Goal: Task Accomplishment & Management: Manage account settings

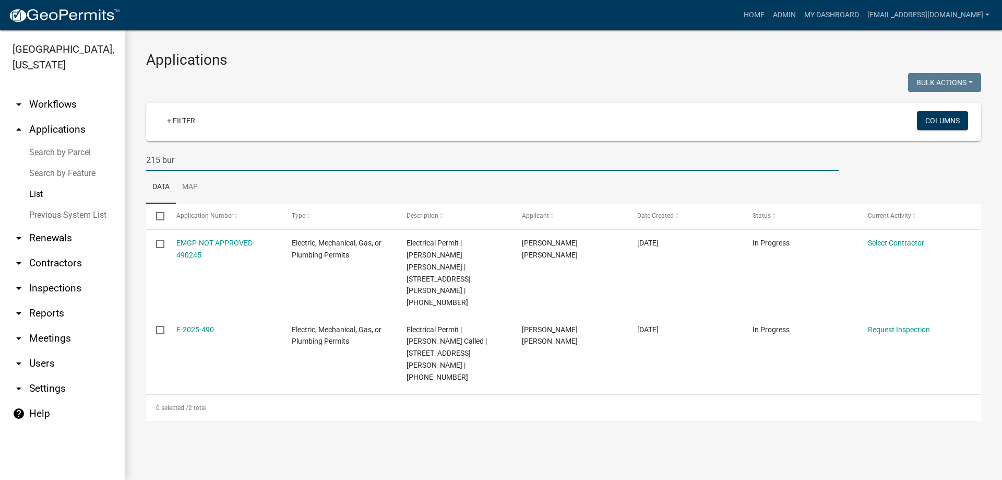
click at [41, 189] on link "List" at bounding box center [62, 194] width 125 height 21
click at [56, 307] on link "arrow_drop_down Reports" at bounding box center [62, 313] width 125 height 25
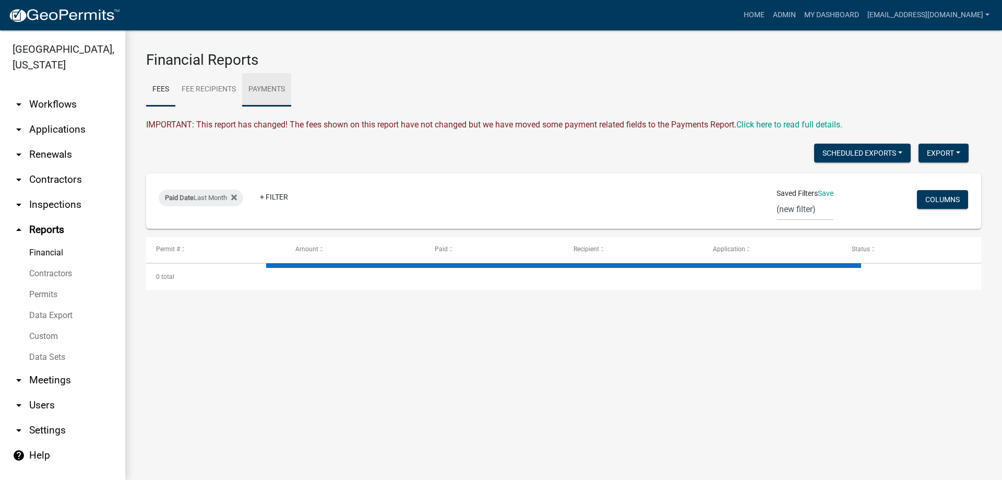
click at [266, 90] on link "Payments" at bounding box center [266, 89] width 49 height 33
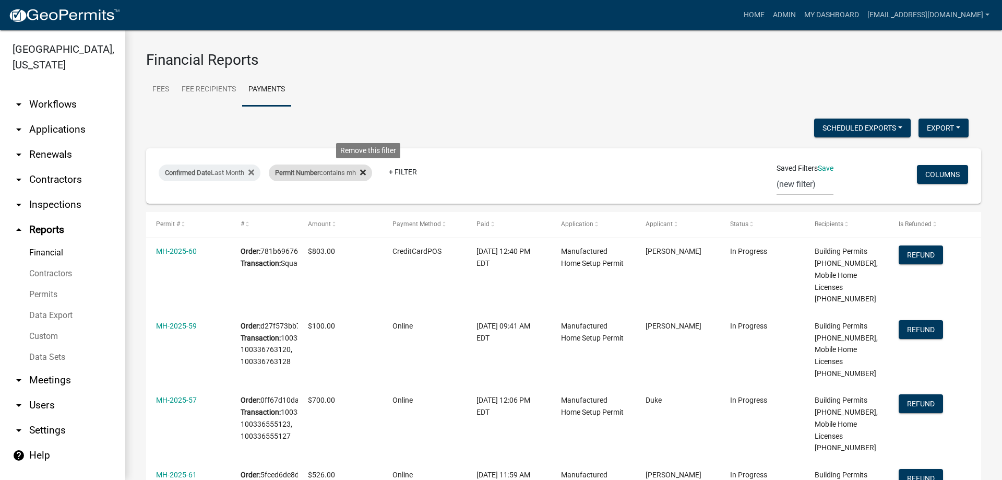
click at [366, 171] on fa-icon at bounding box center [361, 172] width 10 height 17
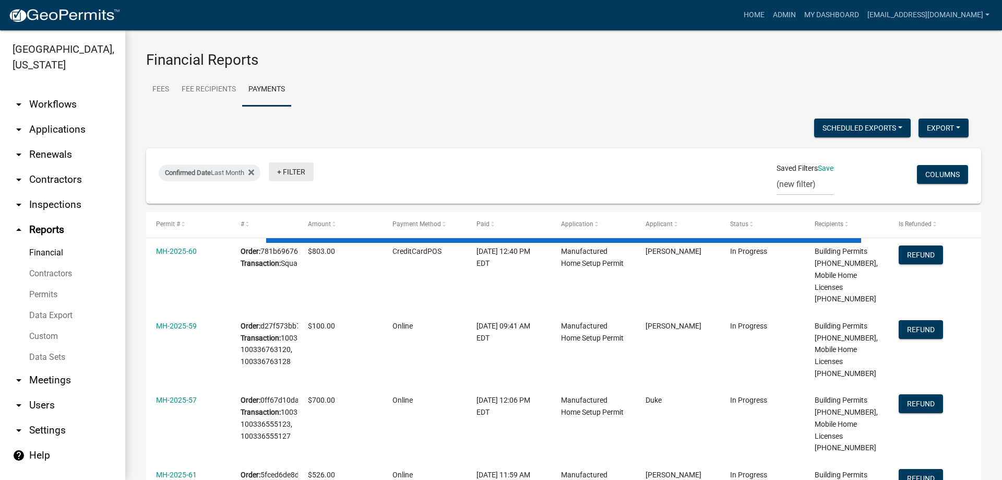
click at [297, 171] on link "+ Filter" at bounding box center [291, 171] width 45 height 19
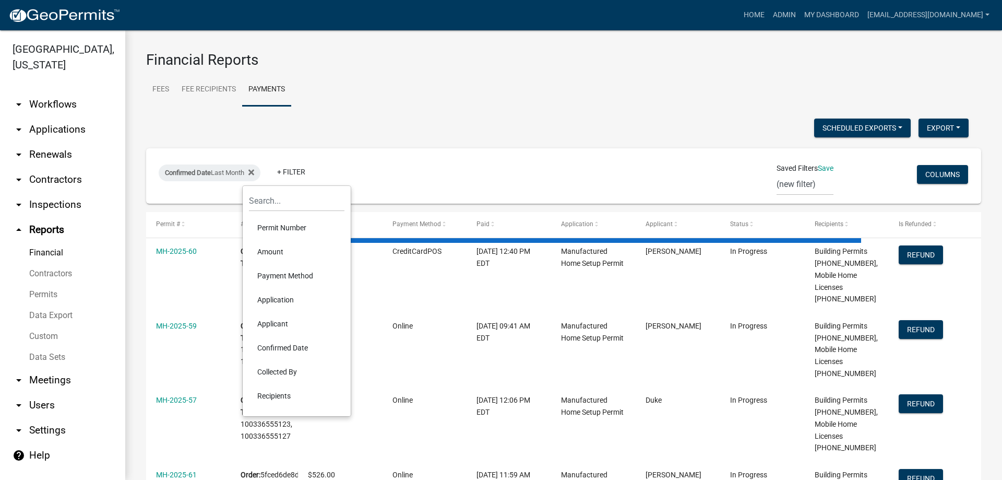
click at [279, 277] on li "Payment Method" at bounding box center [297, 276] width 96 height 24
select select "3: 100"
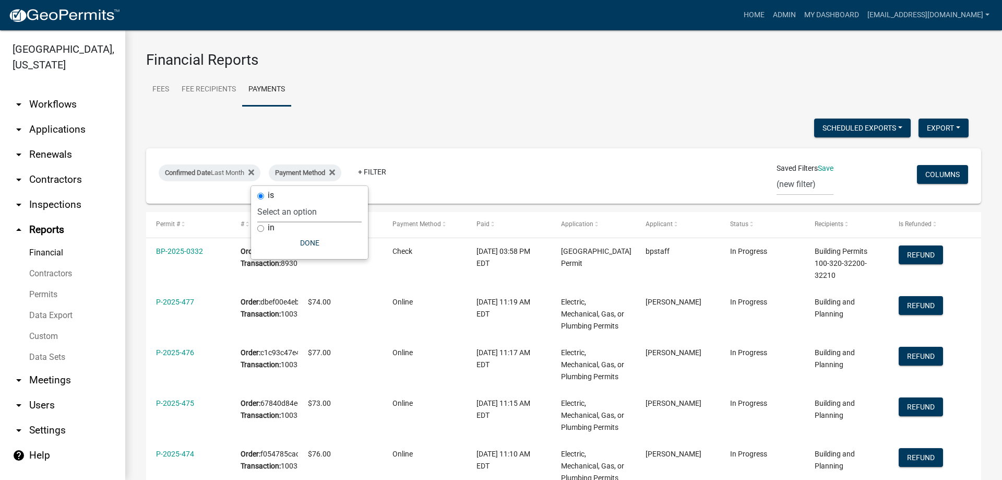
click at [323, 211] on select "Select an option Online CreditCardPOS Check Cash" at bounding box center [309, 211] width 104 height 21
click at [284, 201] on select "Select an option Online CreditCardPOS Check Cash" at bounding box center [309, 211] width 104 height 21
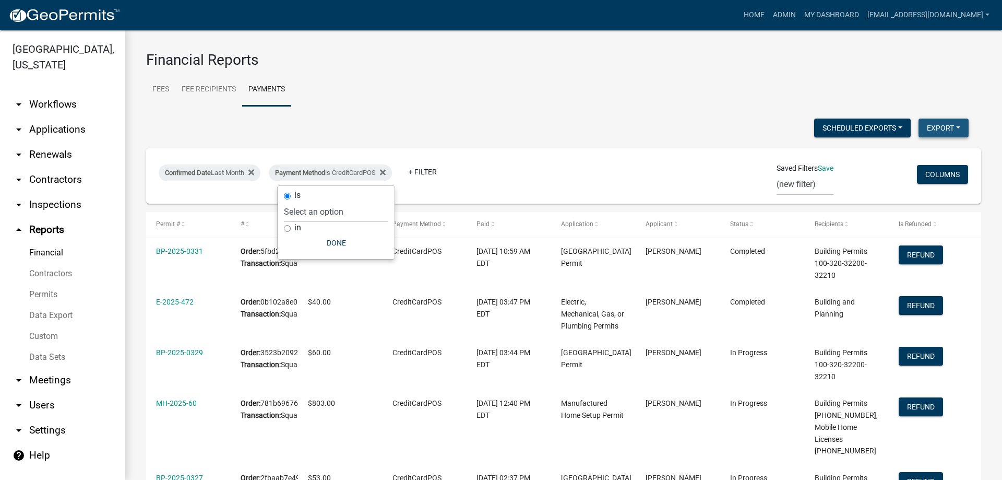
click at [934, 135] on button "Export" at bounding box center [944, 127] width 50 height 19
select select "0: null"
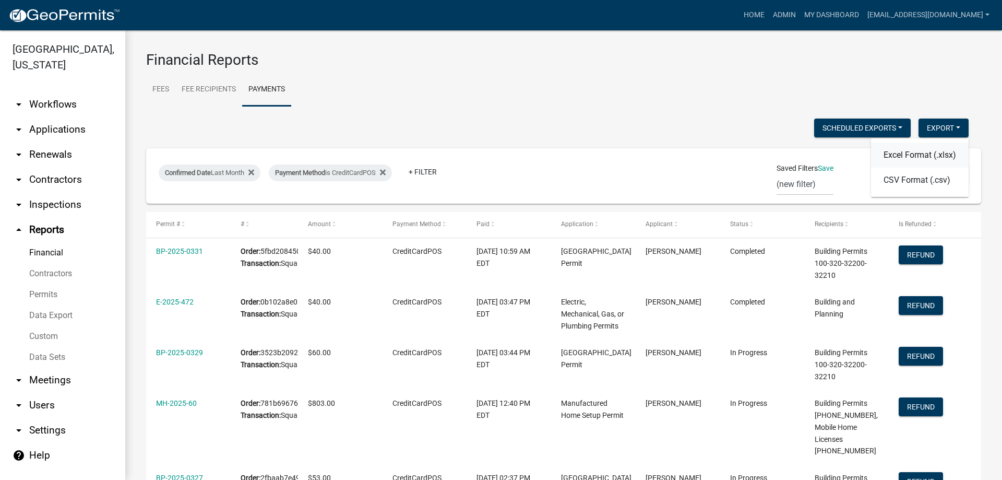
click at [938, 153] on button "Excel Format (.xlsx)" at bounding box center [920, 154] width 98 height 25
click at [372, 172] on div "Payment Method is CreditCardPOS" at bounding box center [330, 172] width 123 height 17
click at [352, 212] on select "Select an option Online CreditCardPOS Check Cash" at bounding box center [336, 211] width 104 height 21
click at [284, 201] on select "Select an option Online CreditCardPOS Check Cash" at bounding box center [336, 211] width 104 height 21
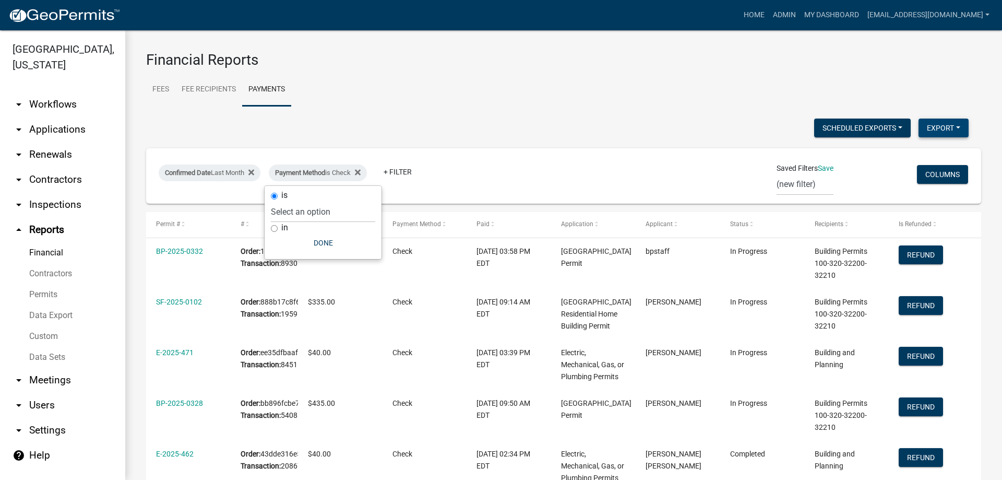
click at [930, 126] on button "Export" at bounding box center [944, 127] width 50 height 19
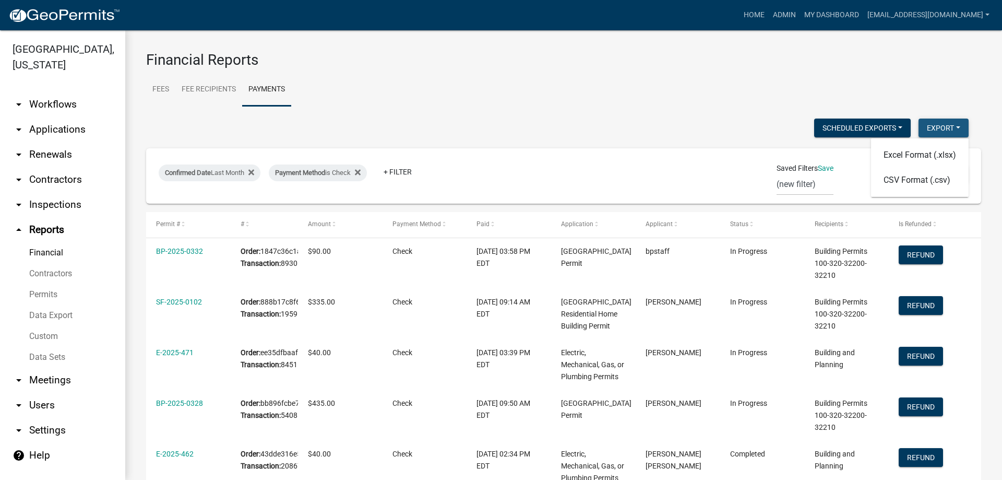
select select "0: null"
click at [927, 149] on button "Excel Format (.xlsx)" at bounding box center [920, 154] width 98 height 25
click at [336, 171] on div "Payment Method is Check" at bounding box center [318, 172] width 98 height 17
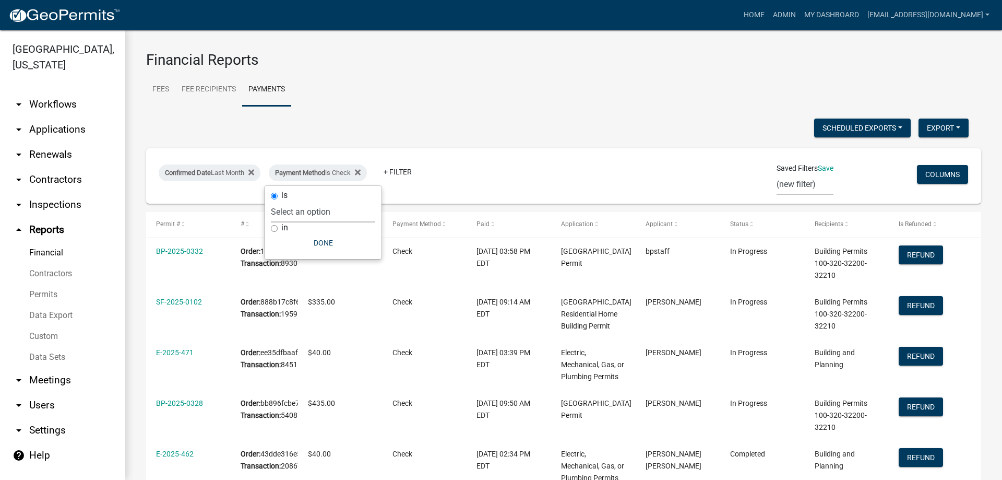
click at [317, 211] on select "Select an option Online CreditCardPOS Check Cash" at bounding box center [323, 211] width 104 height 21
click at [271, 201] on select "Select an option Online CreditCardPOS Check Cash" at bounding box center [323, 211] width 104 height 21
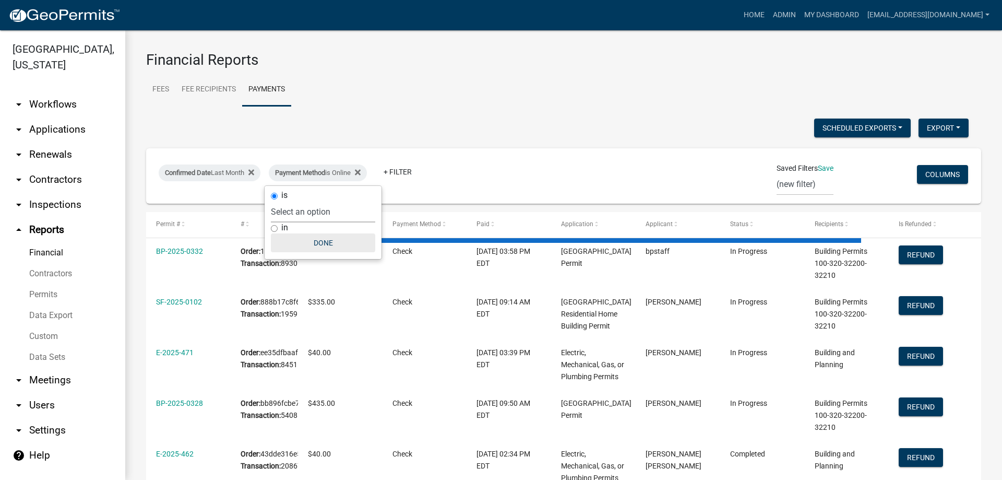
click at [330, 241] on button "Done" at bounding box center [323, 242] width 104 height 19
select select "0: null"
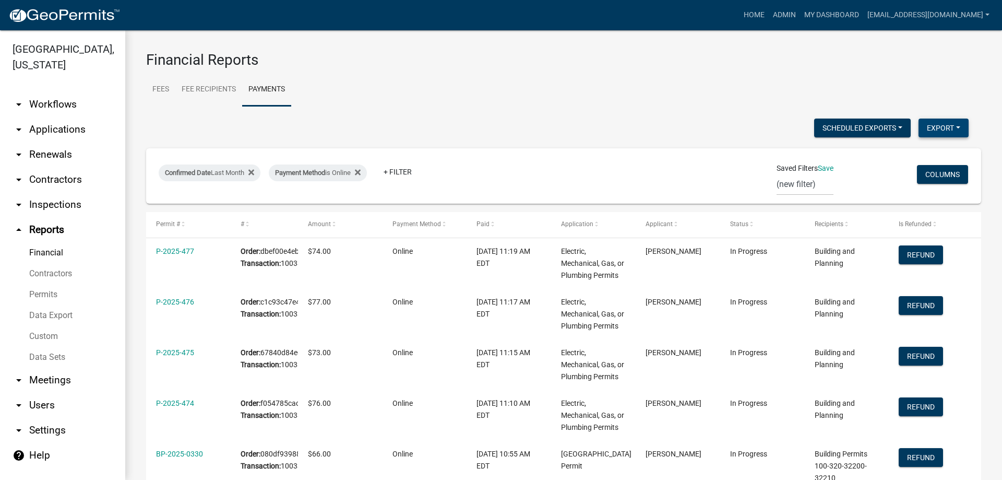
click at [932, 131] on button "Export" at bounding box center [944, 127] width 50 height 19
click at [921, 154] on button "Excel Format (.xlsx)" at bounding box center [920, 154] width 98 height 25
click at [316, 172] on span "Payment Method" at bounding box center [300, 173] width 50 height 8
click at [312, 212] on select "Select an option Online CreditCardPOS Check Cash" at bounding box center [323, 211] width 104 height 21
click at [271, 201] on select "Select an option Online CreditCardPOS Check Cash" at bounding box center [323, 211] width 104 height 21
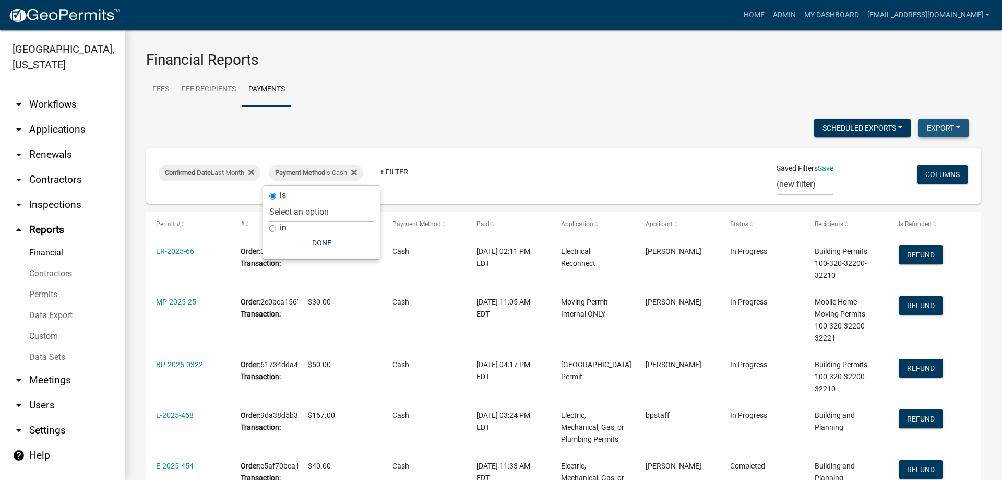
click at [947, 133] on button "Export" at bounding box center [944, 127] width 50 height 19
select select "0: null"
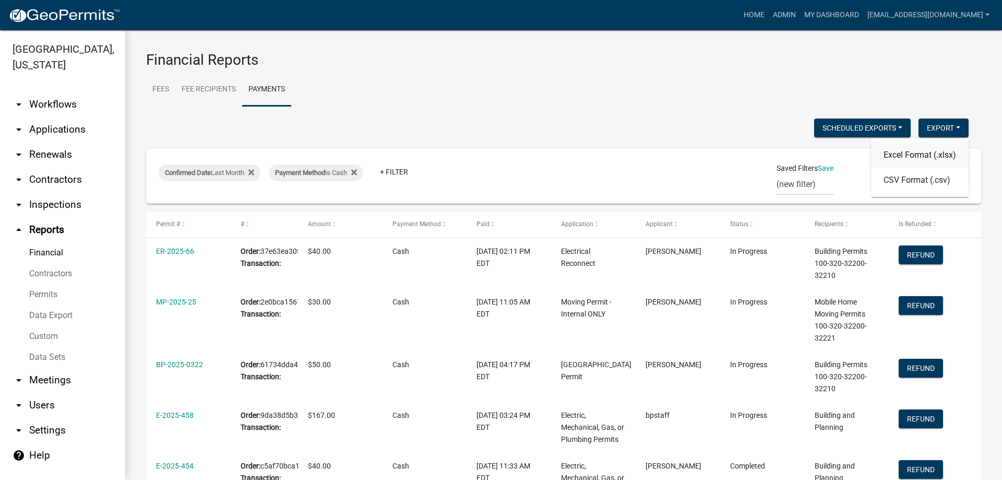
click at [895, 150] on button "Excel Format (.xlsx)" at bounding box center [920, 154] width 98 height 25
click at [357, 174] on icon at bounding box center [354, 173] width 6 height 6
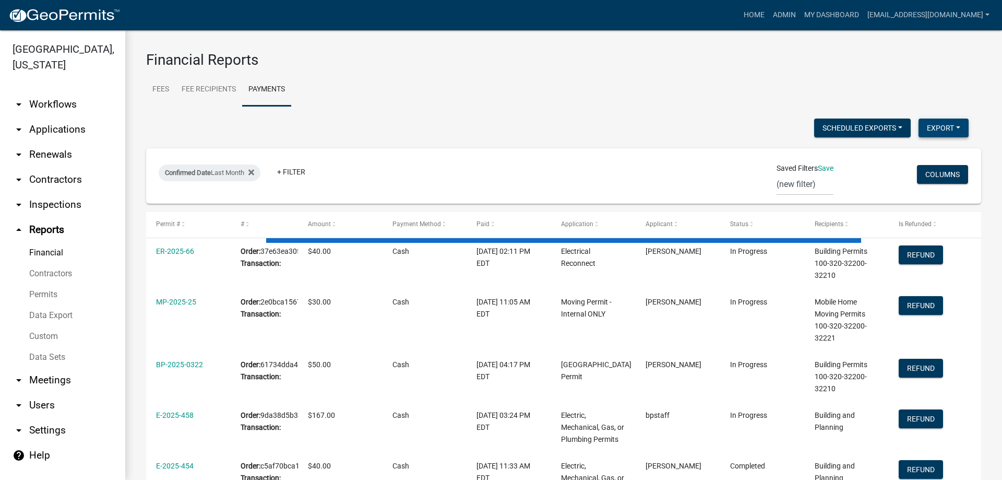
click at [956, 131] on button "Export" at bounding box center [944, 127] width 50 height 19
click at [924, 154] on button "Excel Format (.xlsx)" at bounding box center [920, 154] width 98 height 25
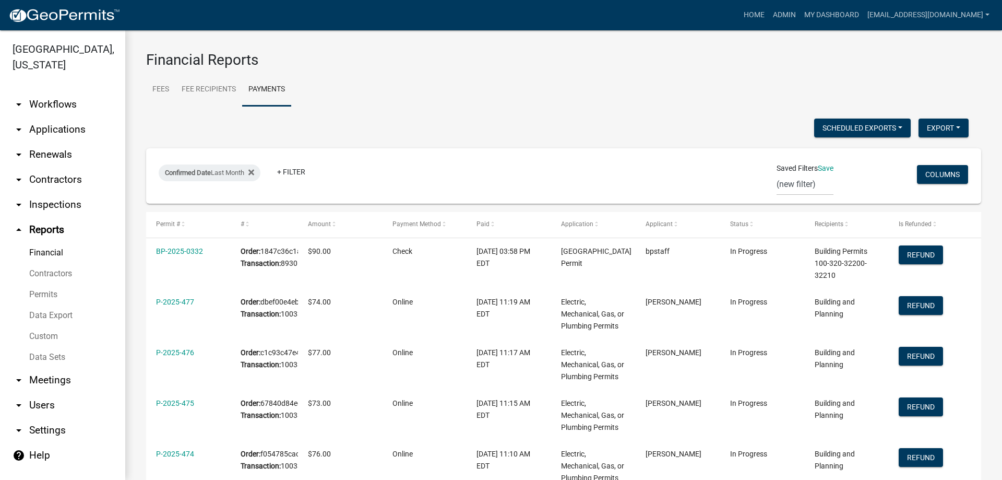
click at [50, 128] on link "arrow_drop_down Applications" at bounding box center [62, 129] width 125 height 25
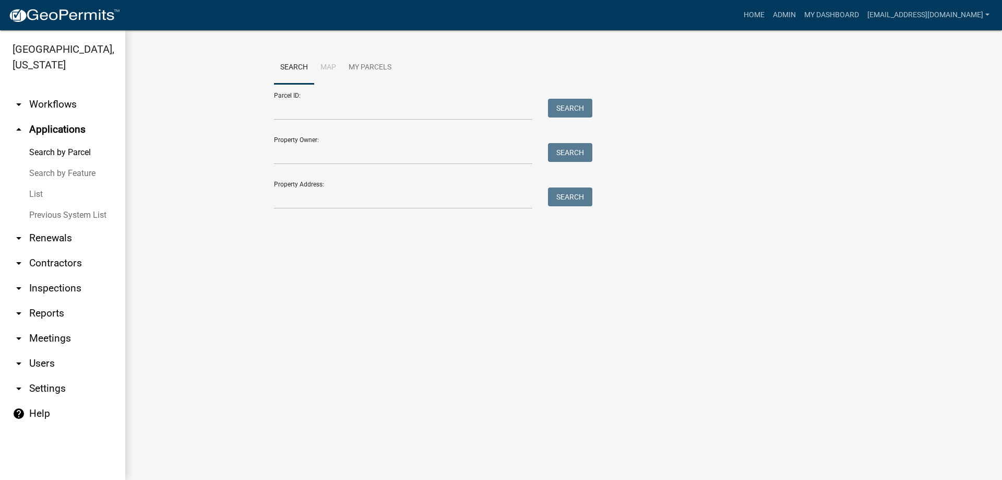
click at [46, 192] on link "List" at bounding box center [62, 194] width 125 height 21
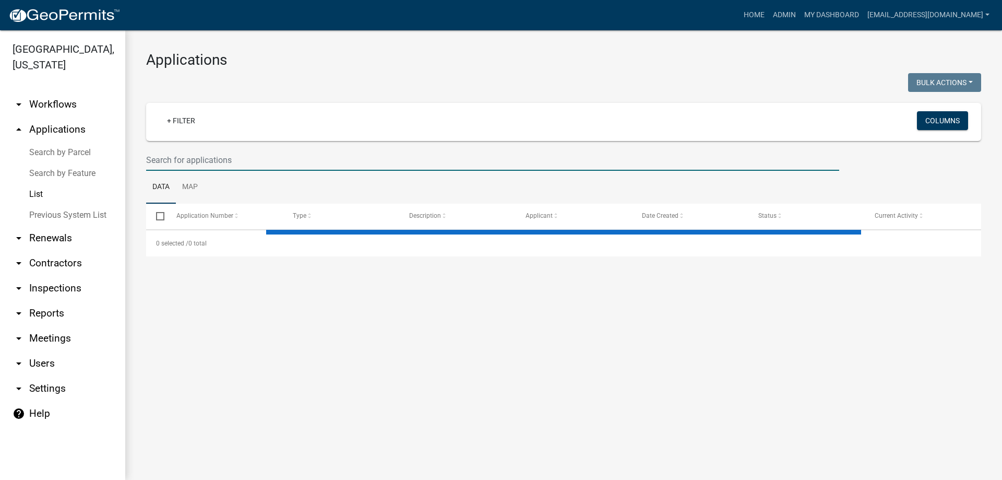
click at [207, 152] on input "text" at bounding box center [492, 159] width 693 height 21
type input "bza"
select select "3: 100"
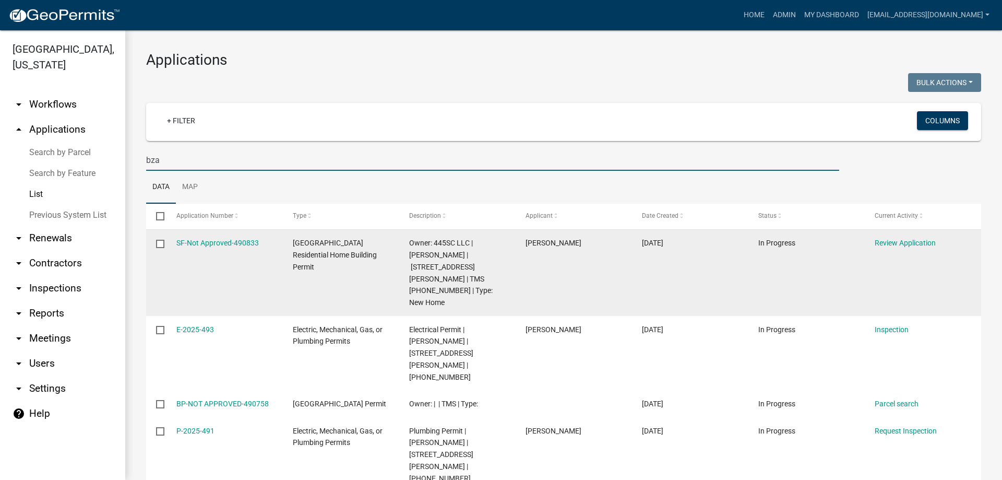
type input "bza"
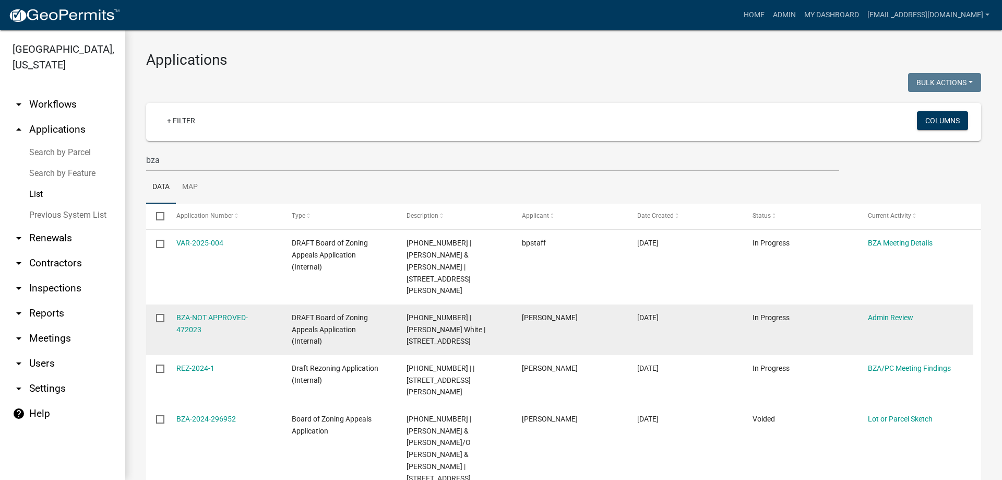
click at [151, 304] on datatable-body-cell at bounding box center [156, 329] width 20 height 51
click at [174, 304] on datatable-body-cell "BZA-NOT APPROVED-472023" at bounding box center [223, 329] width 115 height 51
click at [183, 313] on link "BZA-NOT APPROVED-472023" at bounding box center [212, 323] width 72 height 20
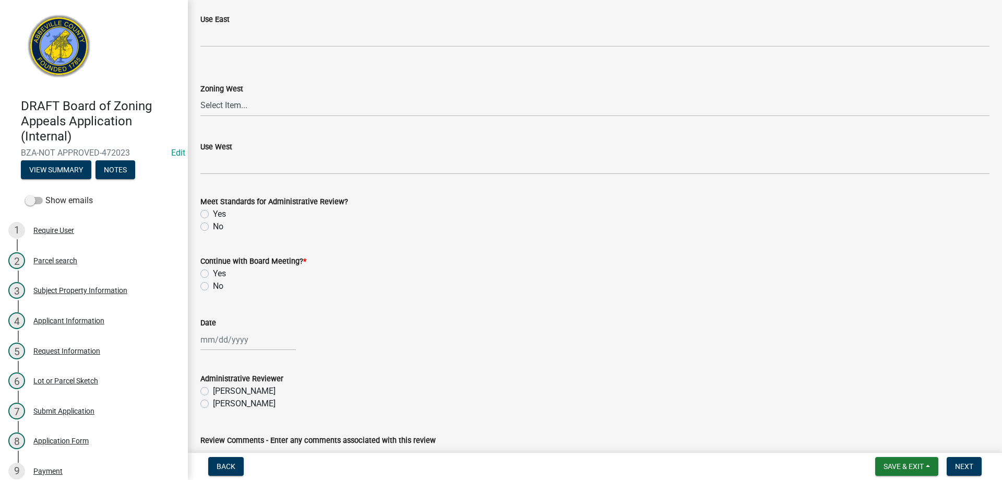
scroll to position [574, 0]
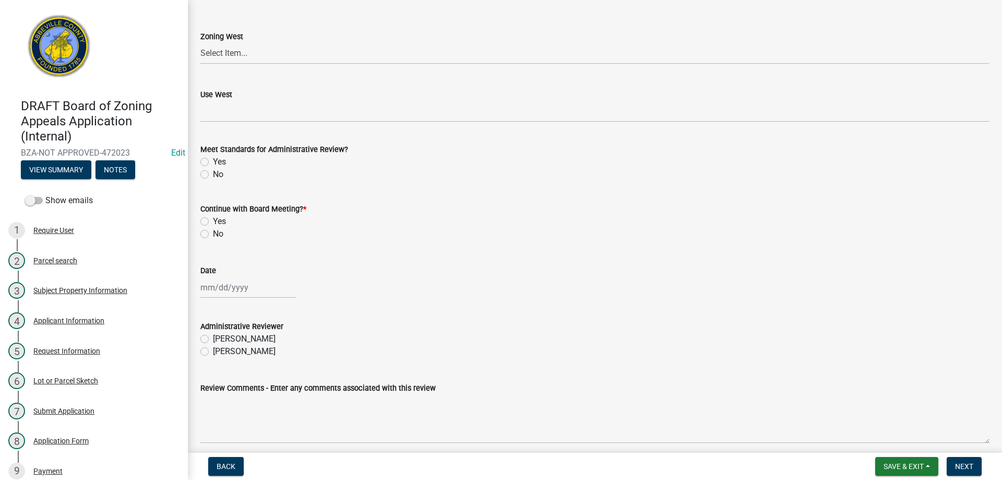
click at [213, 219] on label "Yes" at bounding box center [219, 221] width 13 height 13
click at [213, 219] on input "Yes" at bounding box center [216, 218] width 7 height 7
radio input "true"
click at [210, 282] on div at bounding box center [248, 287] width 96 height 21
select select "10"
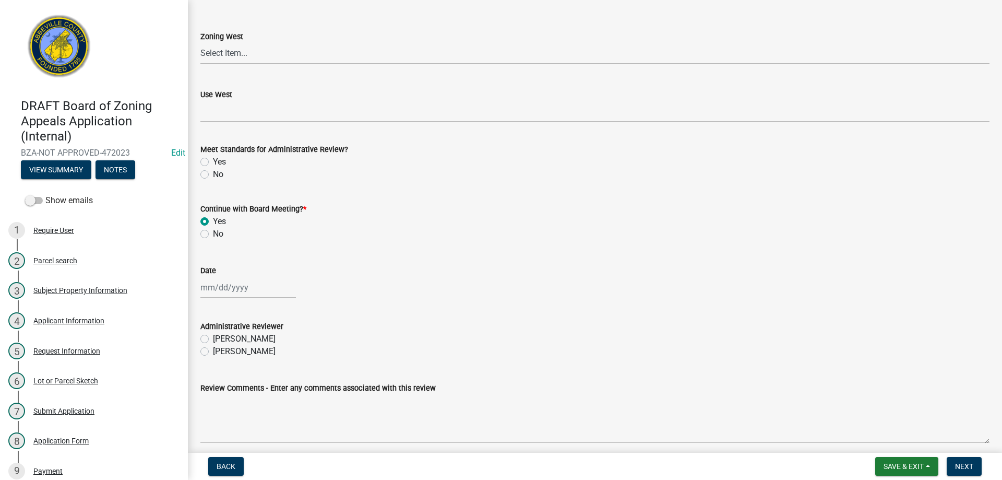
select select "2025"
click at [278, 357] on div "10" at bounding box center [277, 359] width 17 height 17
type input "[DATE]"
click at [213, 354] on label "[PERSON_NAME]" at bounding box center [244, 351] width 63 height 13
click at [213, 352] on input "[PERSON_NAME]" at bounding box center [216, 348] width 7 height 7
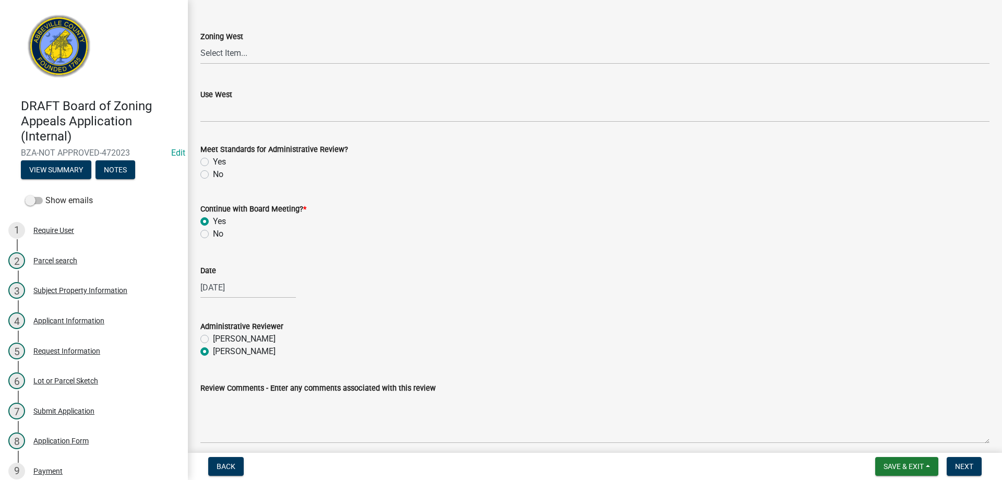
radio input "true"
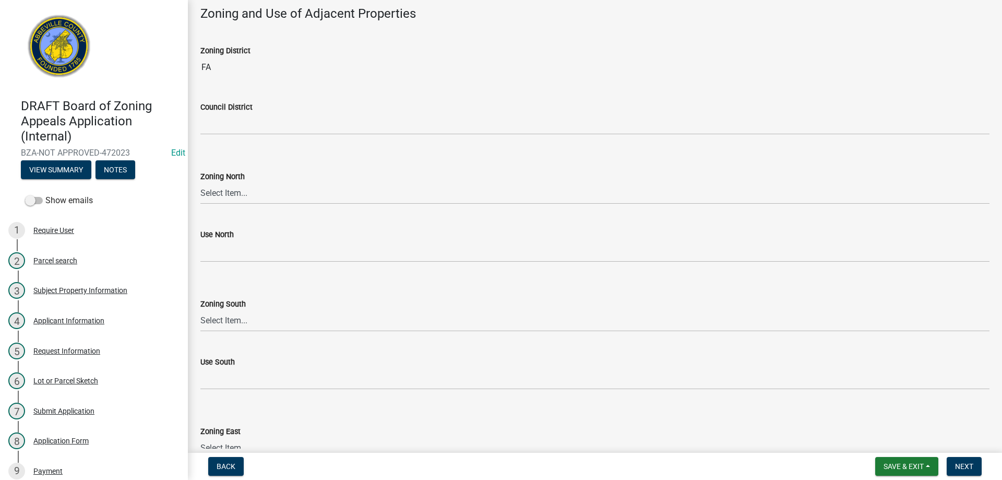
scroll to position [0, 0]
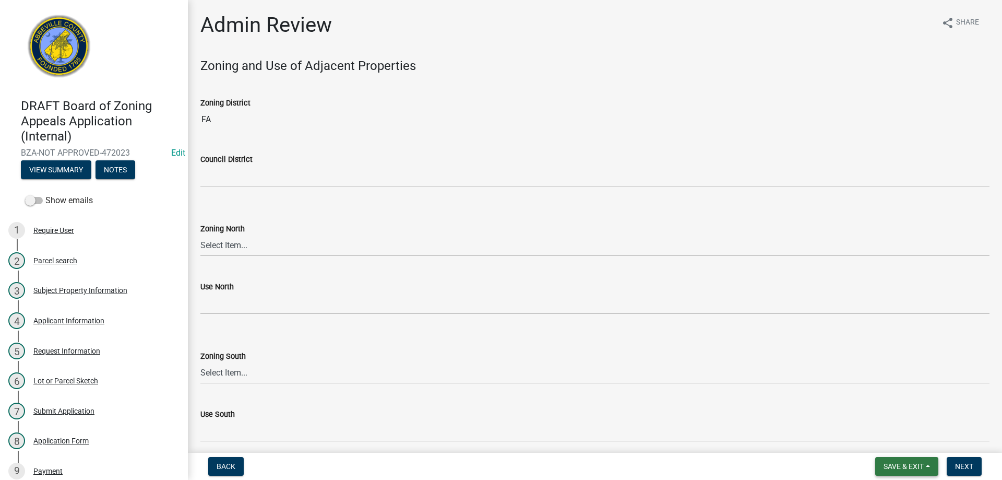
click at [895, 462] on span "Save & Exit" at bounding box center [904, 466] width 40 height 8
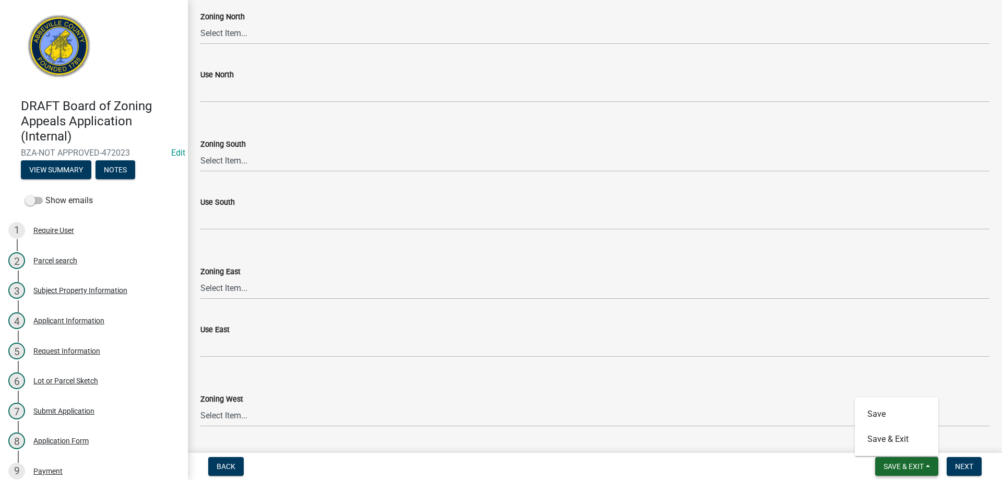
scroll to position [209, 0]
click at [104, 168] on button "Notes" at bounding box center [116, 169] width 40 height 19
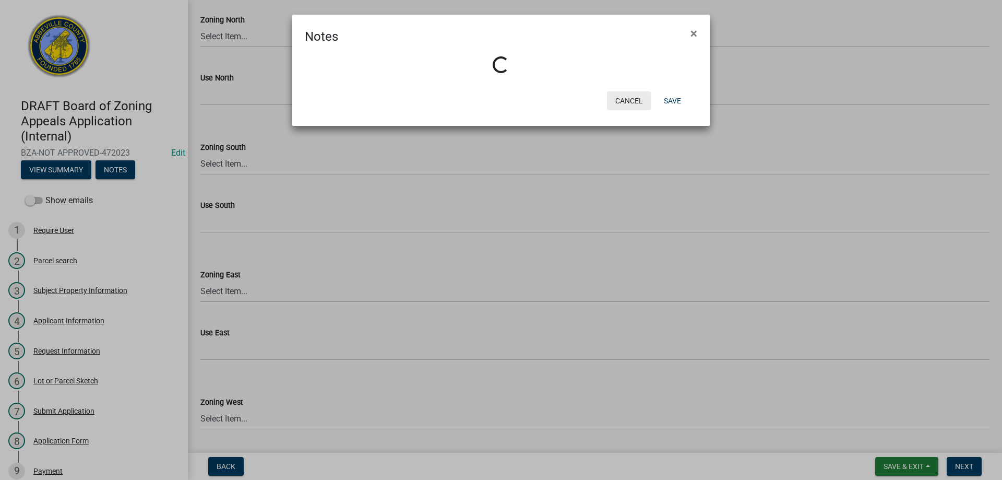
click at [635, 102] on button "Cancel" at bounding box center [629, 100] width 44 height 19
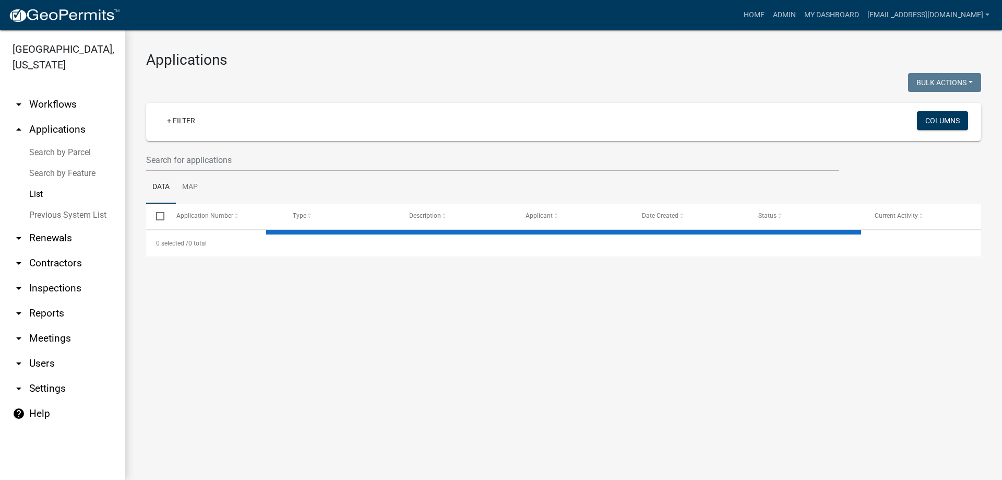
select select "3: 100"
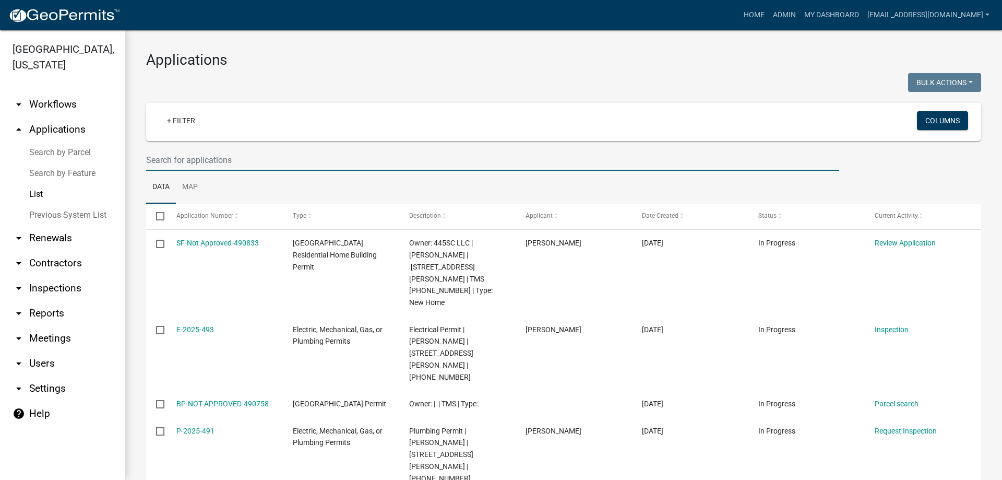
click at [239, 154] on input "text" at bounding box center [492, 159] width 693 height 21
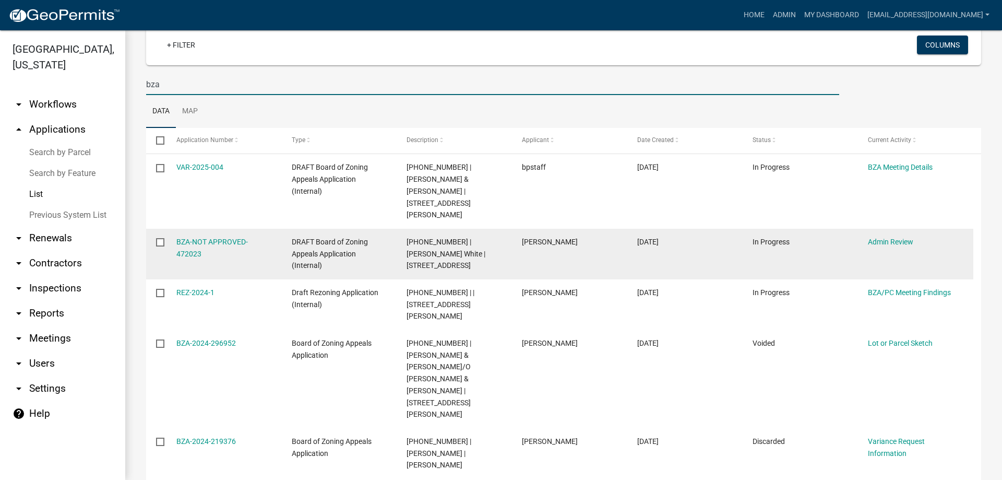
scroll to position [81, 0]
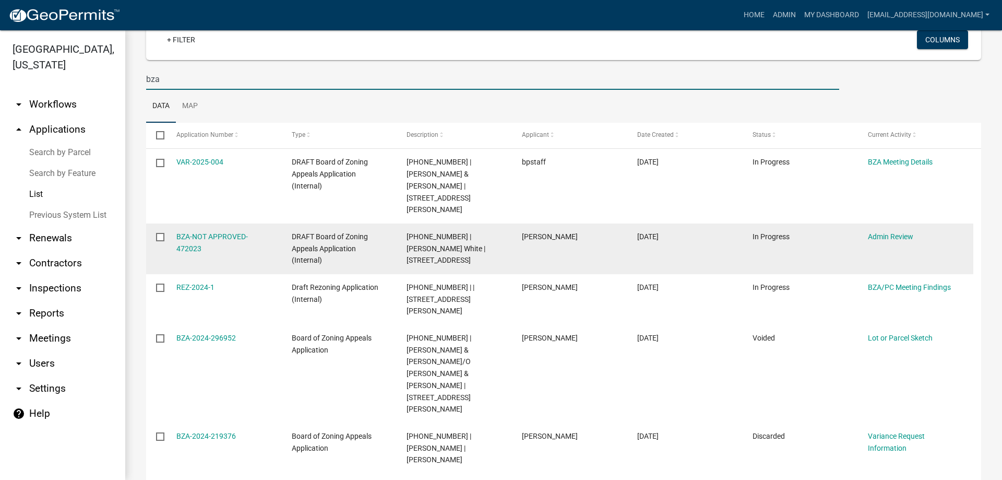
type input "bza"
click at [192, 231] on div "BZA-NOT APPROVED-472023" at bounding box center [224, 243] width 96 height 24
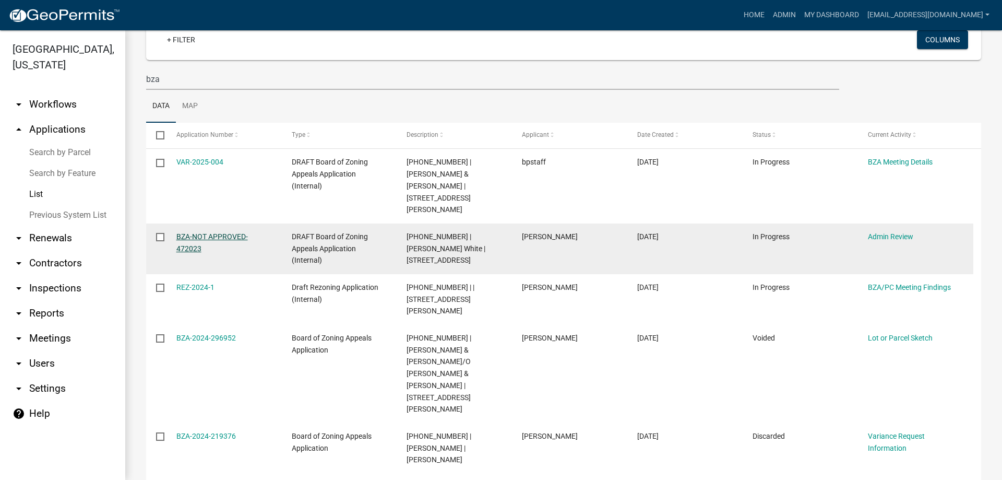
click at [188, 232] on link "BZA-NOT APPROVED-472023" at bounding box center [212, 242] width 72 height 20
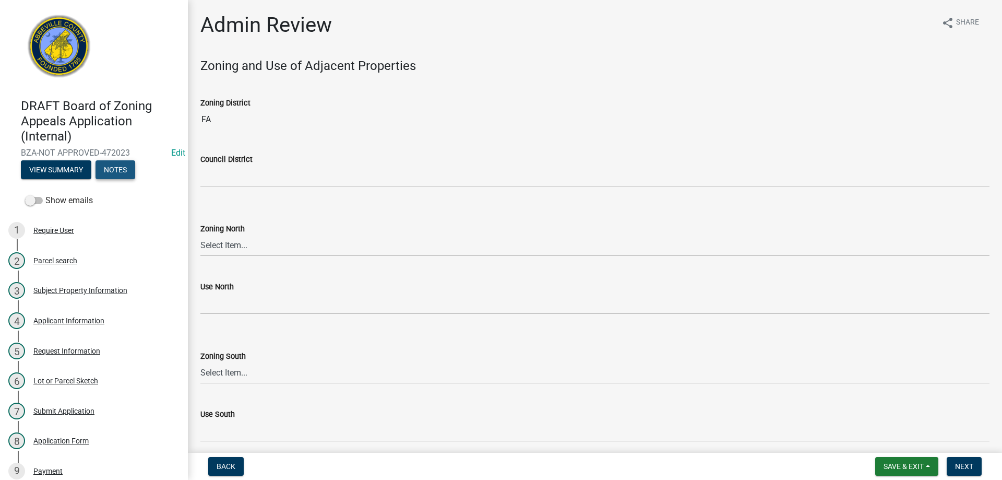
click at [130, 171] on button "Notes" at bounding box center [116, 169] width 40 height 19
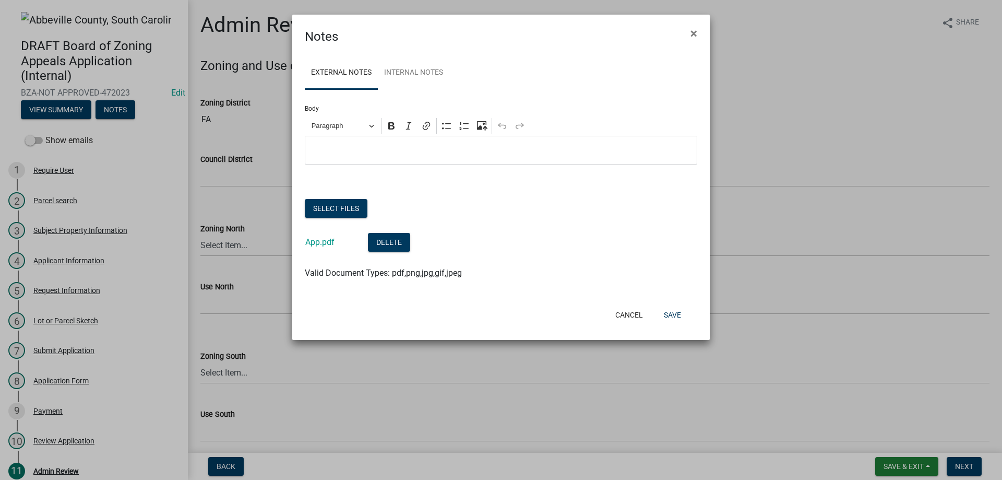
click at [323, 248] on div "App.pdf" at bounding box center [328, 243] width 46 height 21
click at [321, 244] on link "App.pdf" at bounding box center [319, 242] width 29 height 10
click at [621, 317] on button "Cancel" at bounding box center [629, 314] width 44 height 19
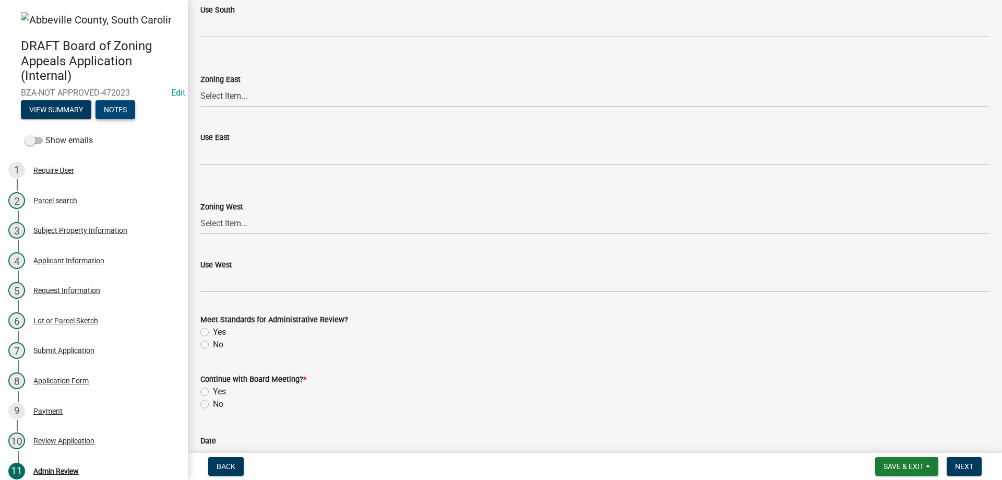
scroll to position [418, 0]
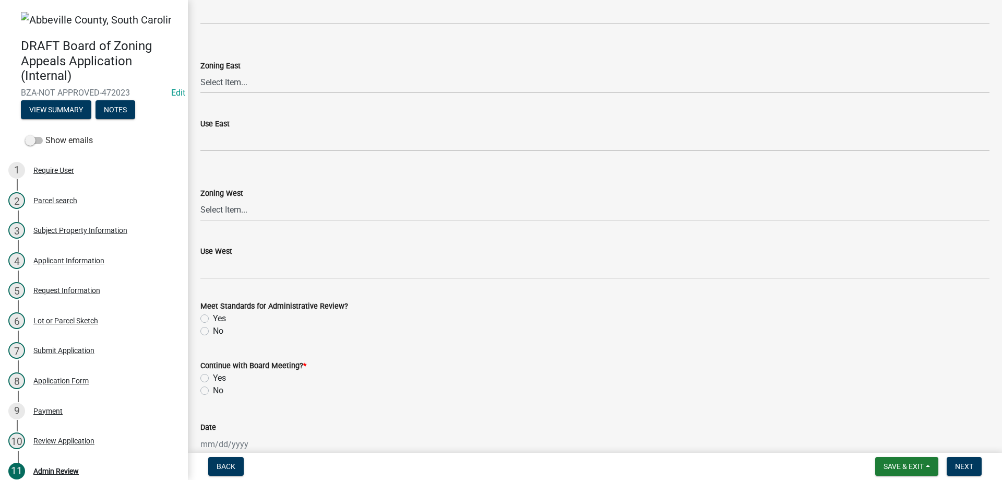
click at [213, 377] on label "Yes" at bounding box center [219, 378] width 13 height 13
click at [213, 377] on input "Yes" at bounding box center [216, 375] width 7 height 7
radio input "true"
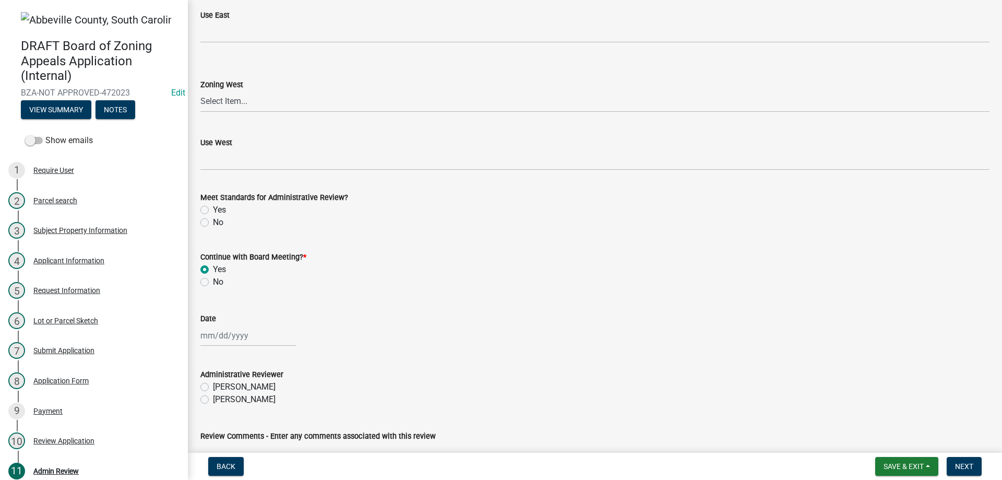
scroll to position [626, 0]
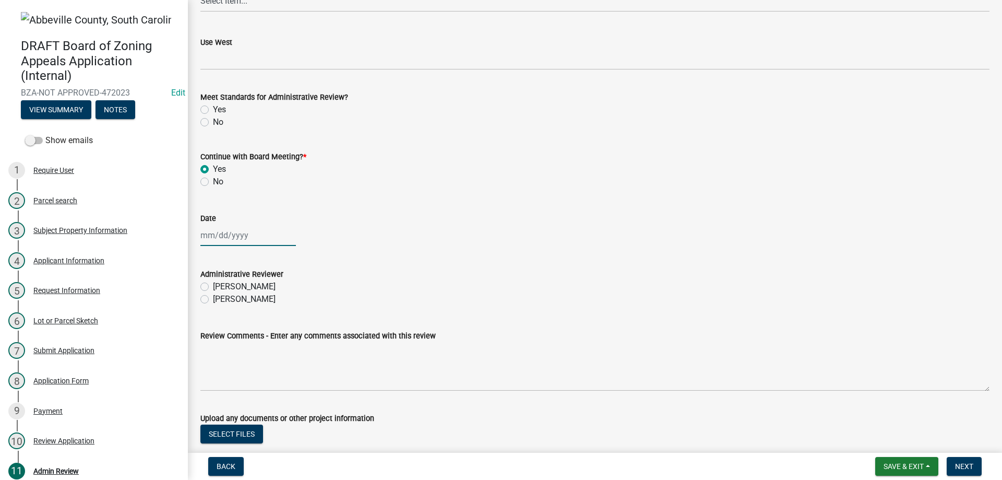
click at [201, 234] on div at bounding box center [248, 234] width 96 height 21
select select "10"
select select "2025"
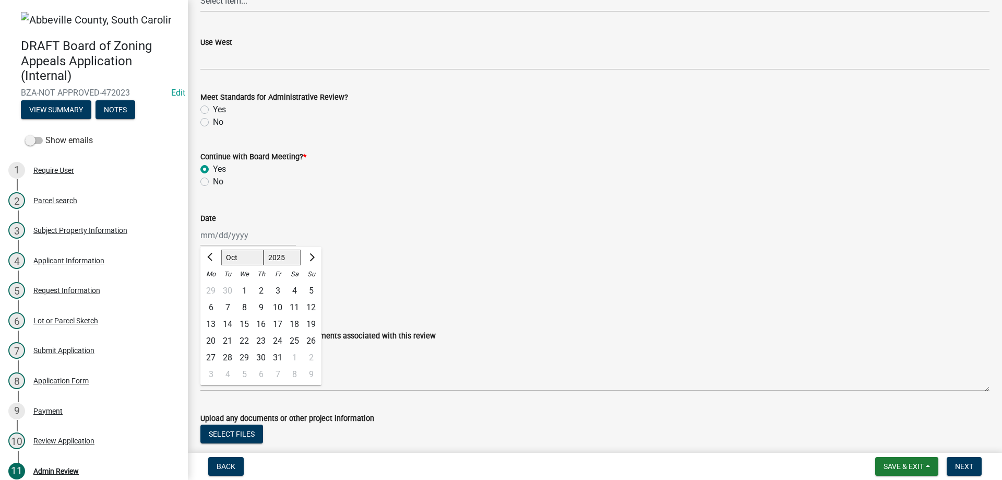
click at [424, 279] on div "Administrative Reviewer" at bounding box center [594, 274] width 789 height 13
click at [213, 285] on label "[PERSON_NAME]" at bounding box center [244, 286] width 63 height 13
click at [213, 285] on input "[PERSON_NAME]" at bounding box center [216, 283] width 7 height 7
radio input "true"
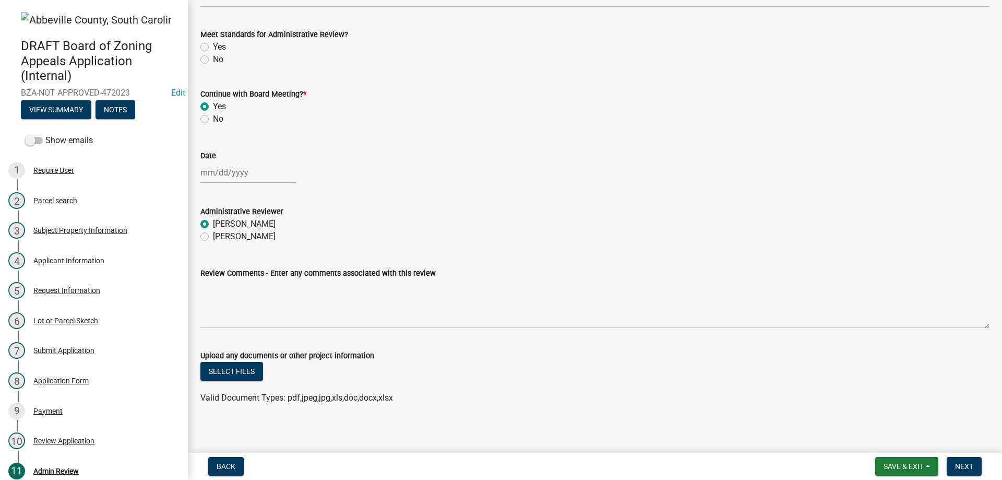
scroll to position [695, 0]
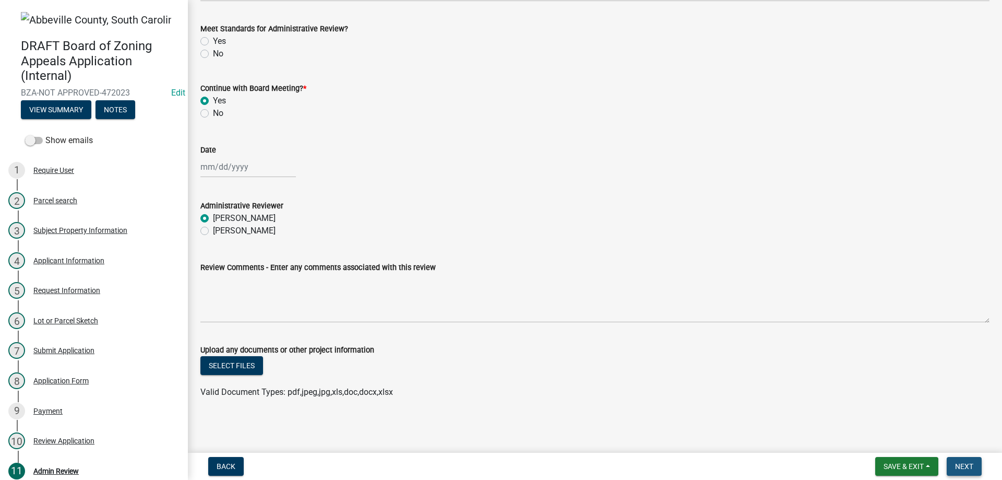
click at [963, 468] on span "Next" at bounding box center [964, 466] width 18 height 8
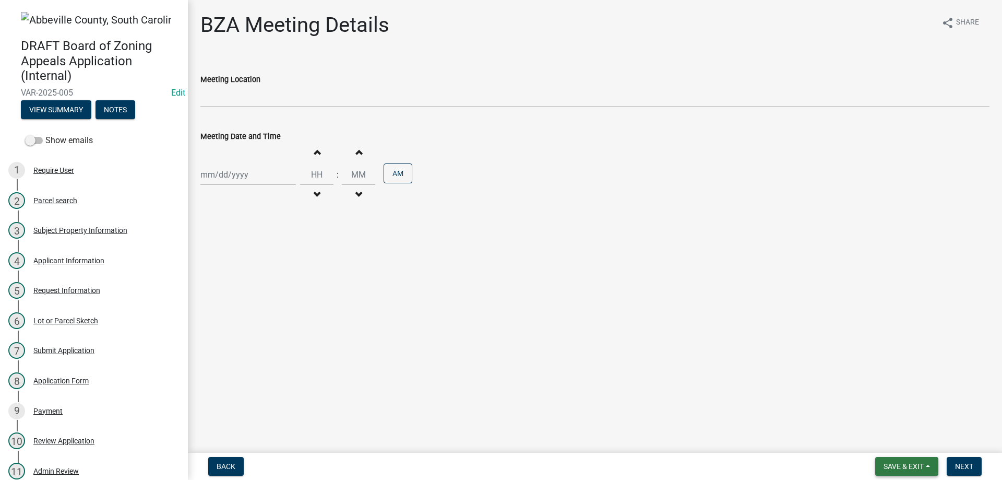
click at [905, 462] on span "Save & Exit" at bounding box center [904, 466] width 40 height 8
click at [916, 434] on button "Save & Exit" at bounding box center [897, 438] width 84 height 25
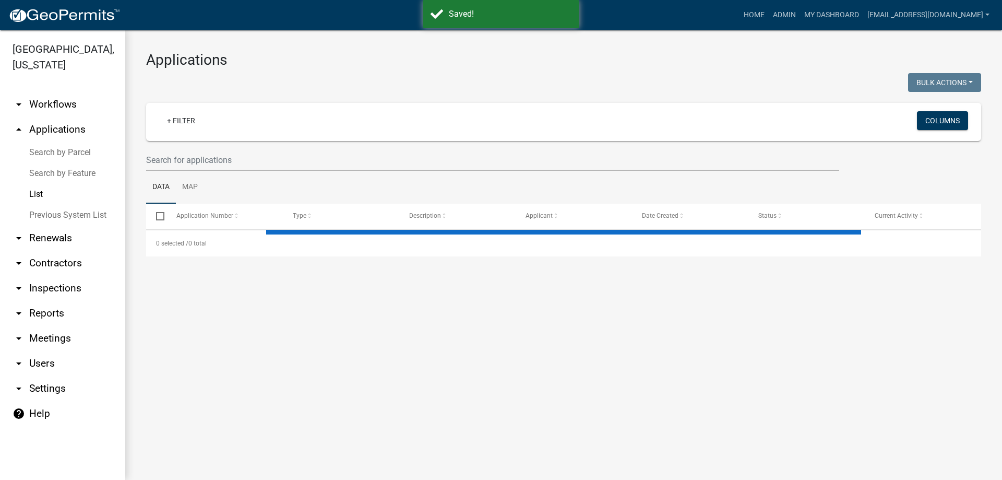
select select "3: 100"
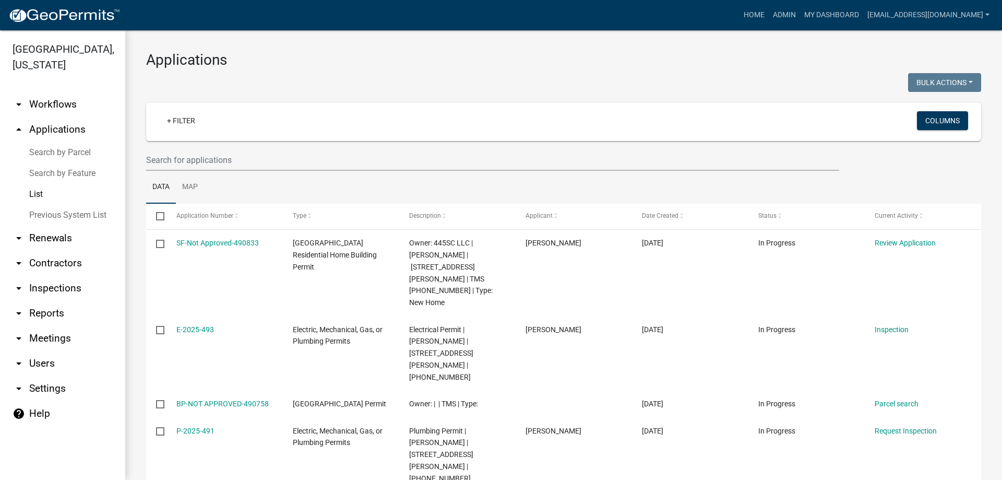
click at [52, 314] on link "arrow_drop_down Reports" at bounding box center [62, 313] width 125 height 25
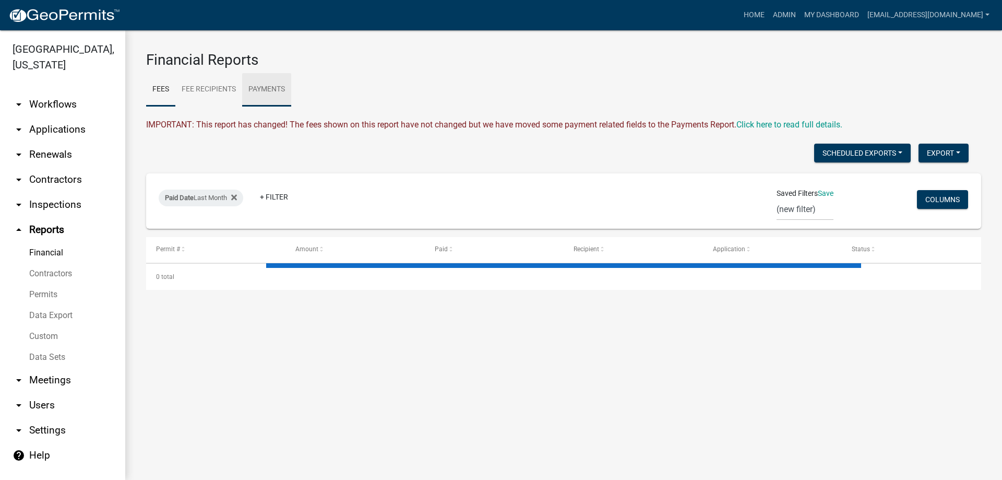
click at [256, 89] on link "Payments" at bounding box center [266, 89] width 49 height 33
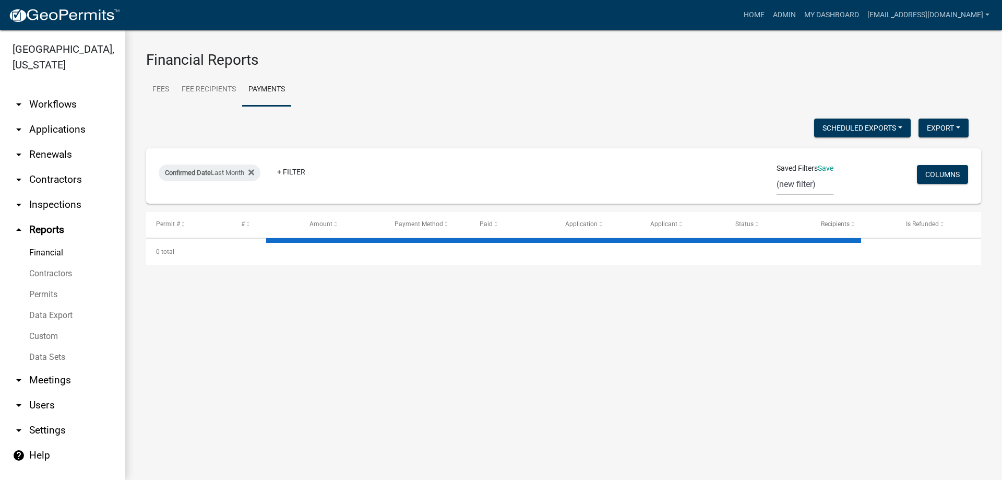
select select "3: 100"
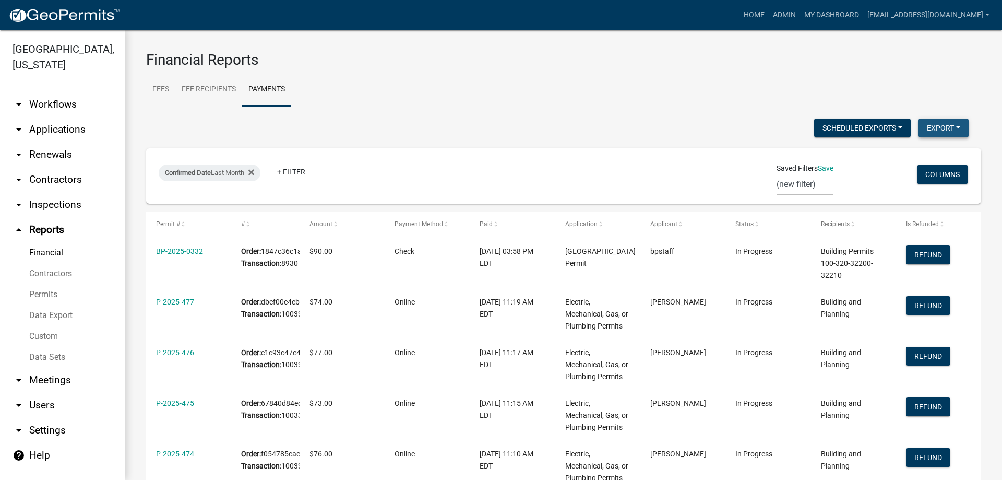
click at [936, 128] on button "Export" at bounding box center [944, 127] width 50 height 19
click at [921, 154] on button "Excel Format (.xlsx)" at bounding box center [920, 154] width 98 height 25
click at [57, 129] on link "arrow_drop_down Applications" at bounding box center [62, 129] width 125 height 25
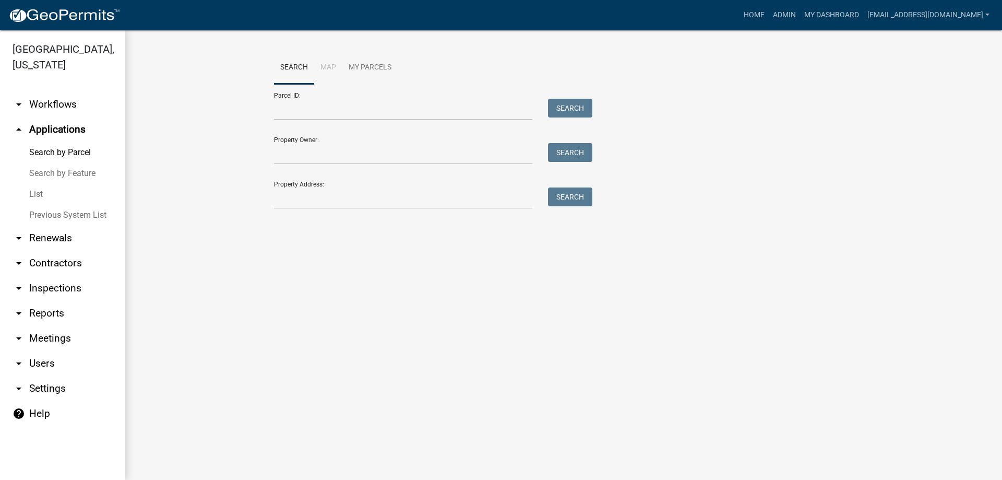
click at [42, 189] on link "List" at bounding box center [62, 194] width 125 height 21
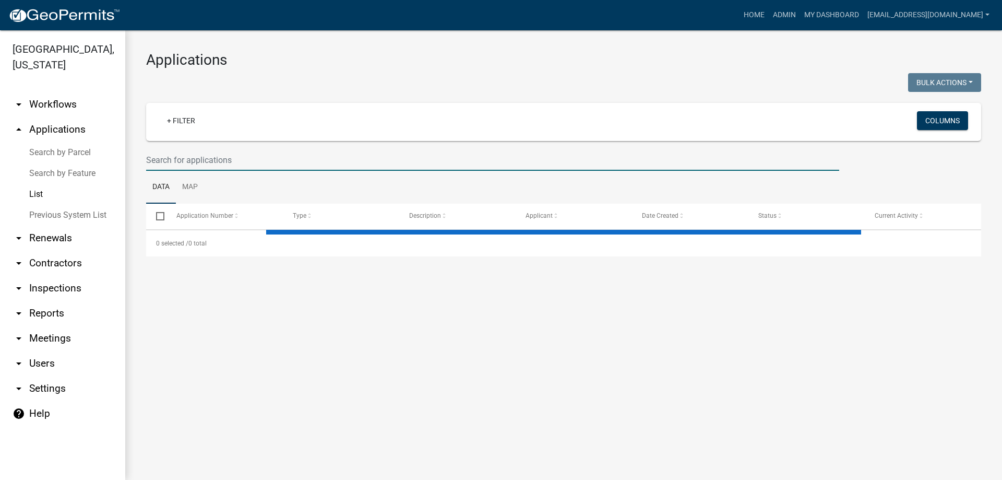
click at [287, 159] on input "text" at bounding box center [492, 159] width 693 height 21
select select "3: 100"
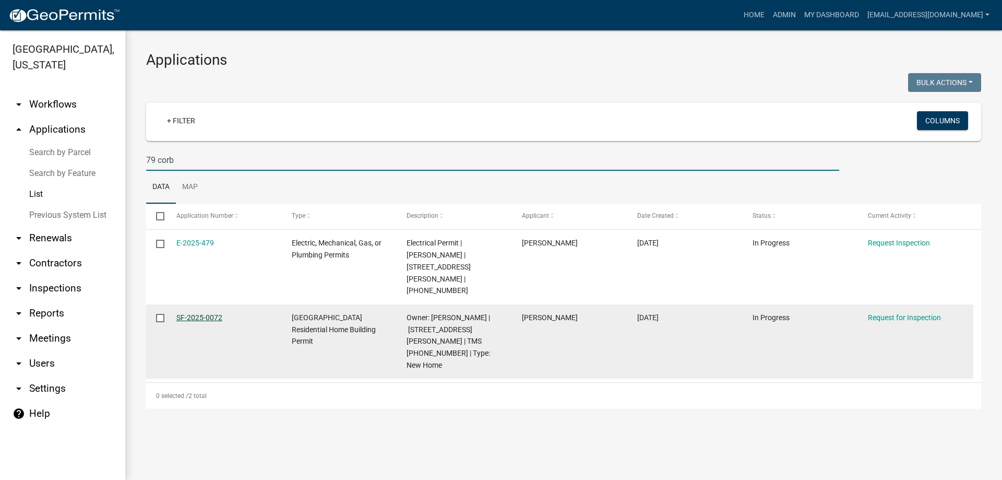
type input "79 corb"
click at [194, 313] on link "SF-2025-0072" at bounding box center [199, 317] width 46 height 8
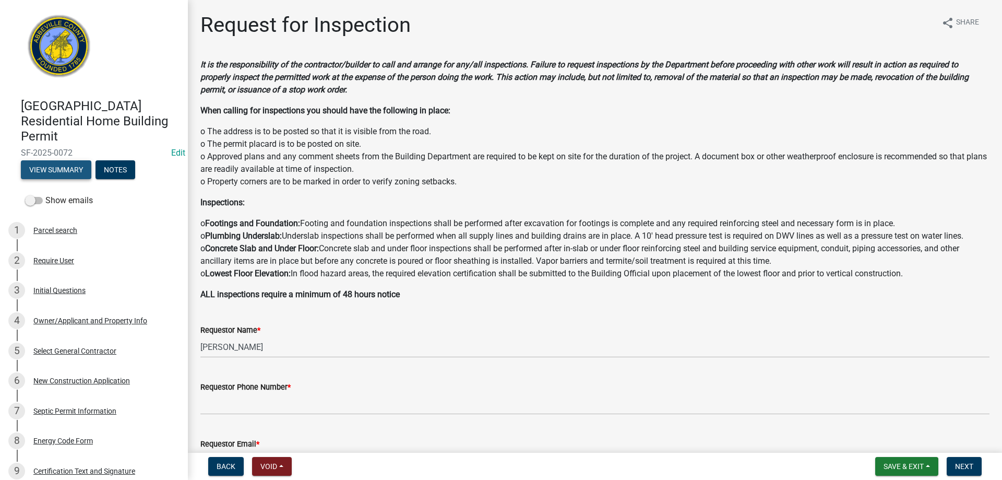
click at [54, 170] on button "View Summary" at bounding box center [56, 169] width 70 height 19
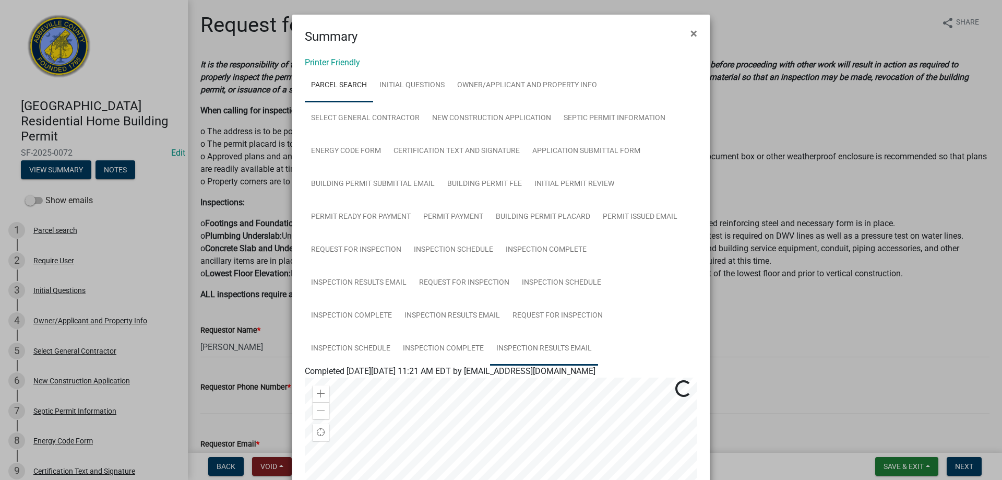
click at [509, 348] on link "Inspection Results Email" at bounding box center [544, 348] width 108 height 33
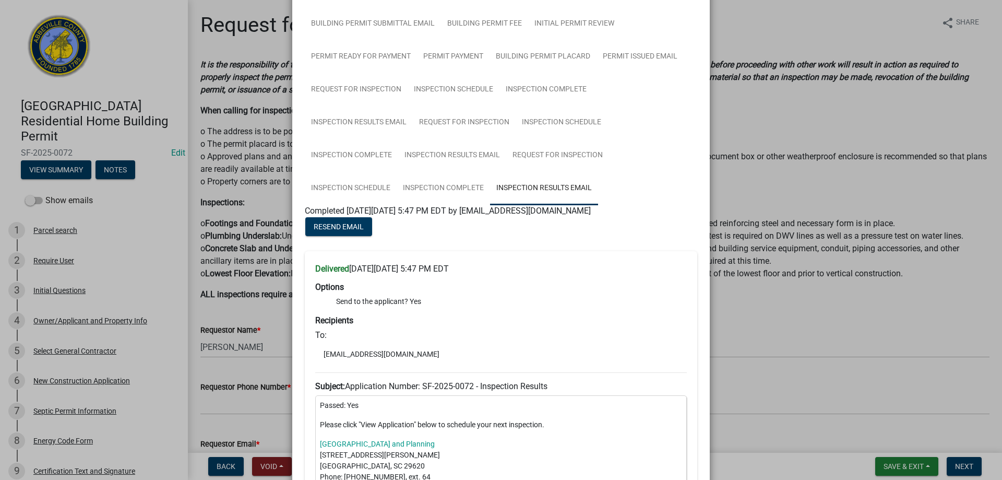
scroll to position [157, 0]
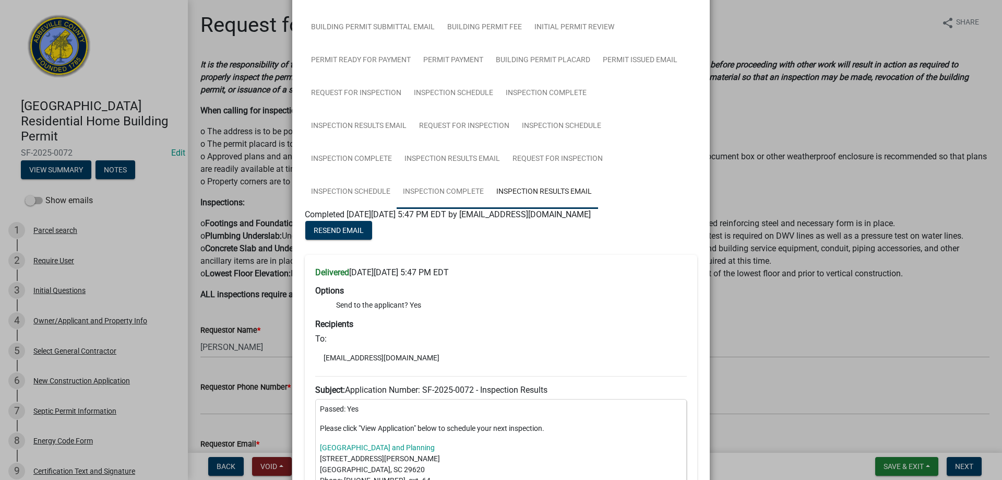
click at [455, 189] on link "Inspection Complete" at bounding box center [443, 191] width 93 height 33
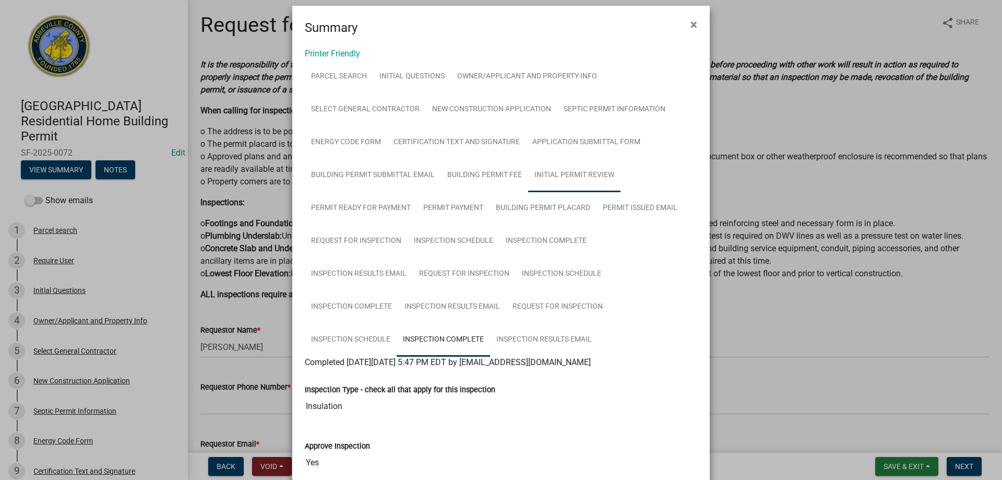
scroll to position [0, 0]
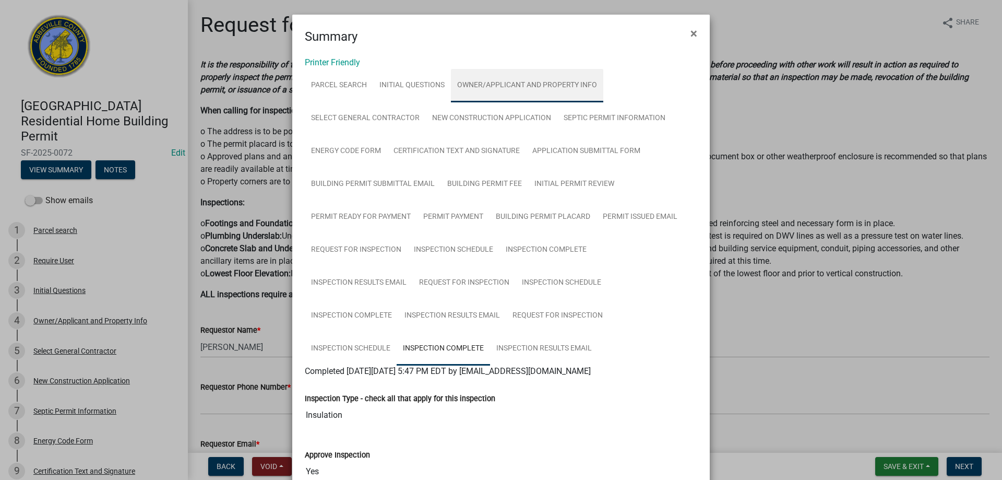
click at [505, 79] on link "Owner/Applicant and Property Info" at bounding box center [527, 85] width 152 height 33
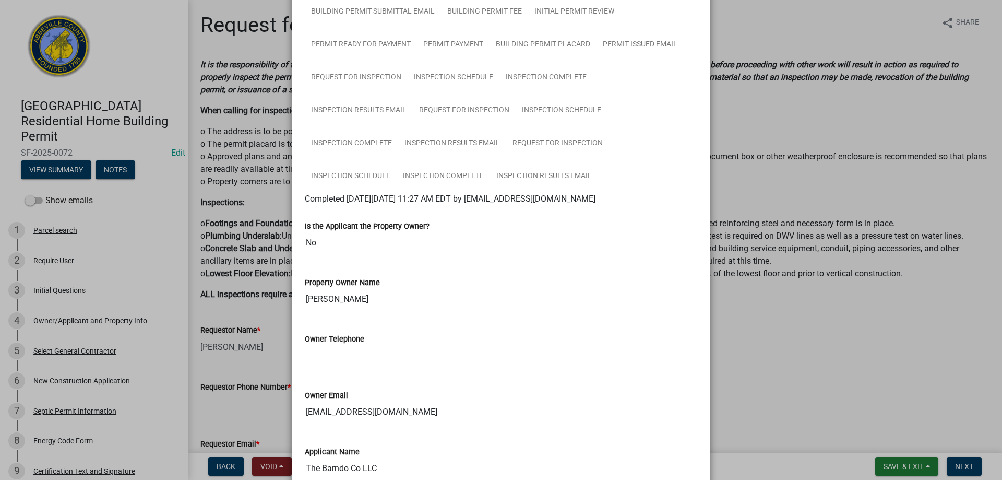
scroll to position [157, 0]
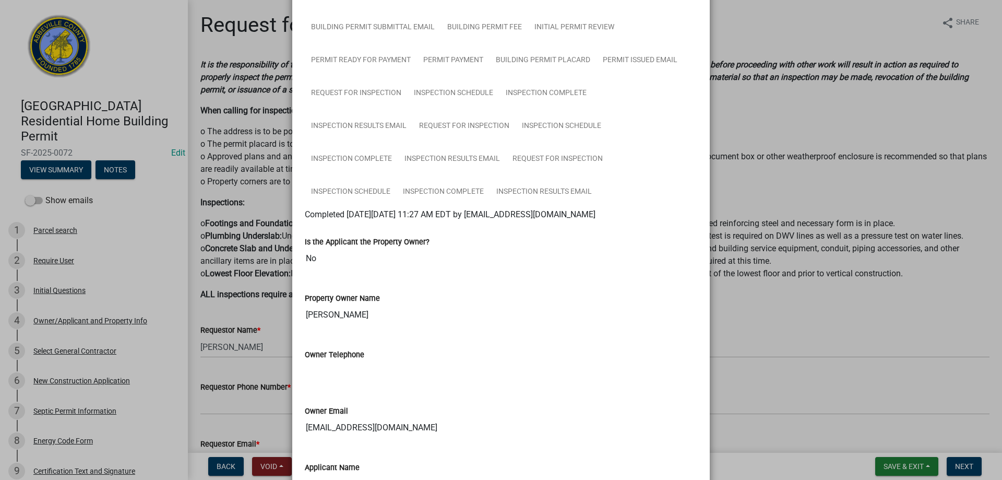
click at [928, 466] on ngb-modal-window "Summary × Printer Friendly Parcel search Initial Questions Owner/Applicant and …" at bounding box center [501, 240] width 1002 height 480
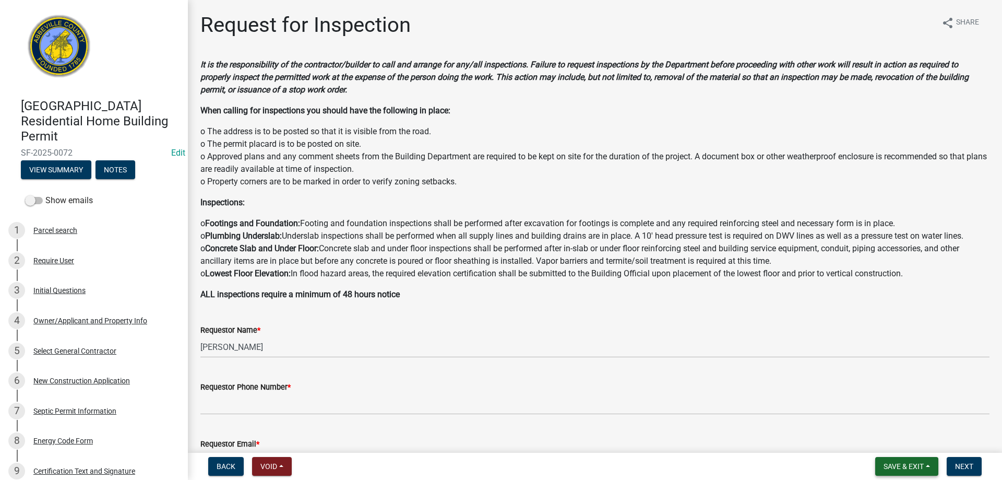
click at [901, 460] on button "Save & Exit" at bounding box center [906, 466] width 63 height 19
click at [899, 437] on button "Save & Exit" at bounding box center [897, 438] width 84 height 25
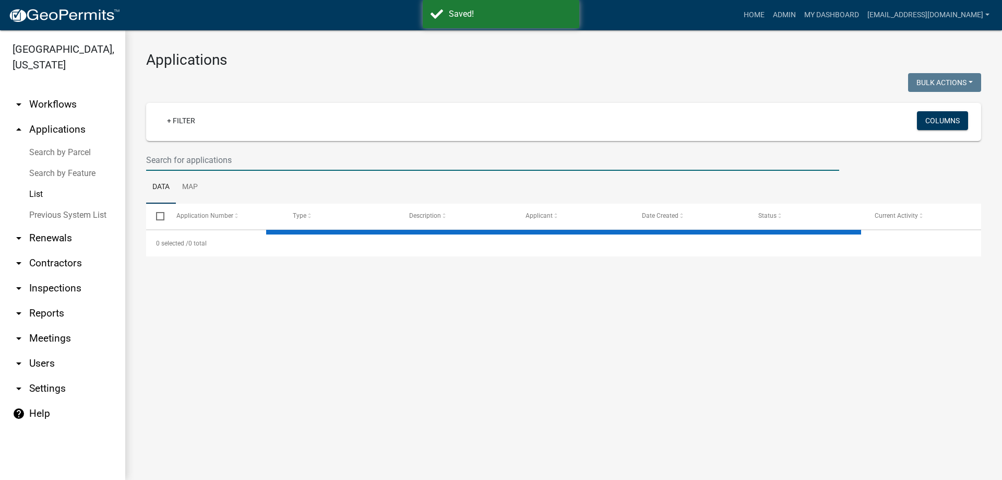
click at [215, 160] on input "text" at bounding box center [492, 159] width 693 height 21
select select "3: 100"
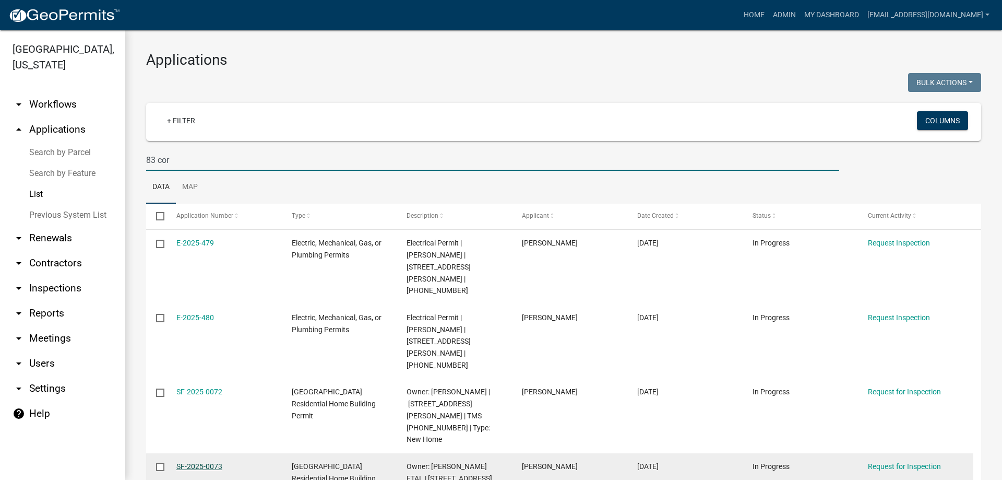
type input "83 cor"
click at [185, 462] on link "SF-2025-0073" at bounding box center [199, 466] width 46 height 8
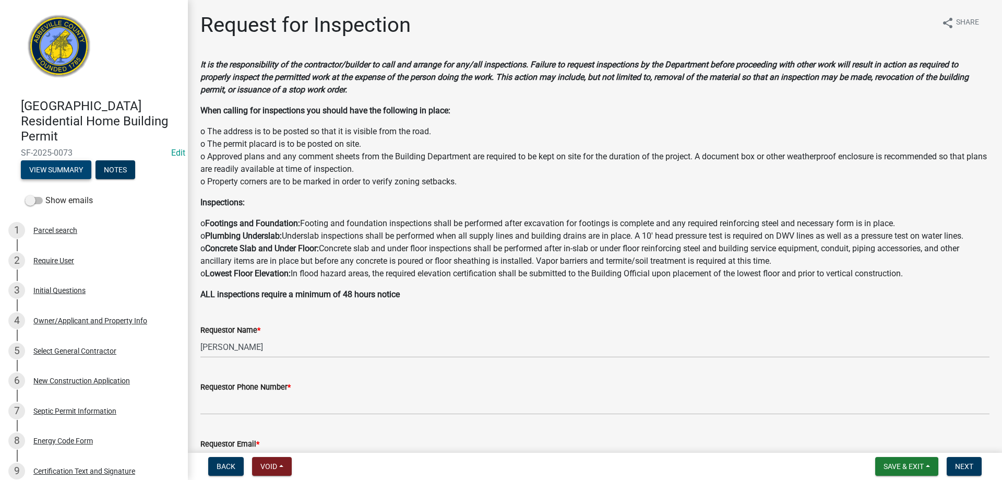
click at [82, 177] on button "View Summary" at bounding box center [56, 169] width 70 height 19
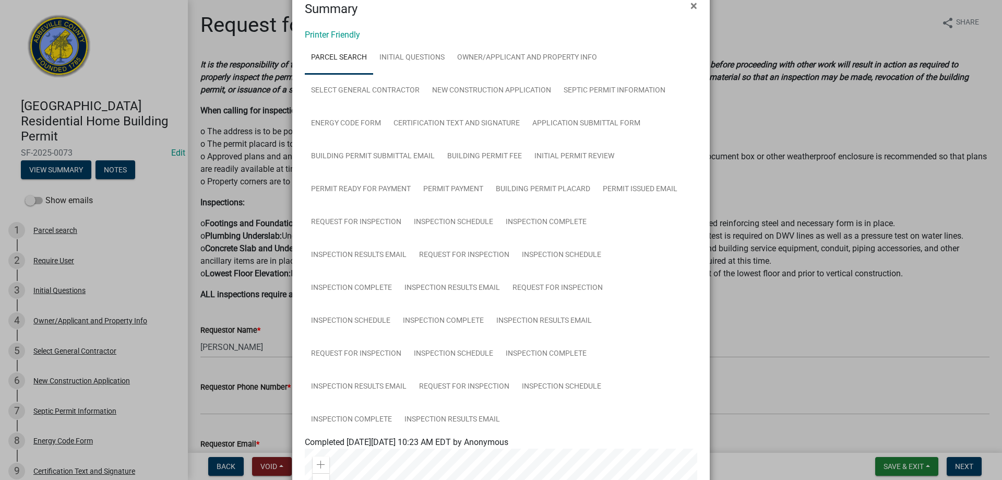
scroll to position [52, 0]
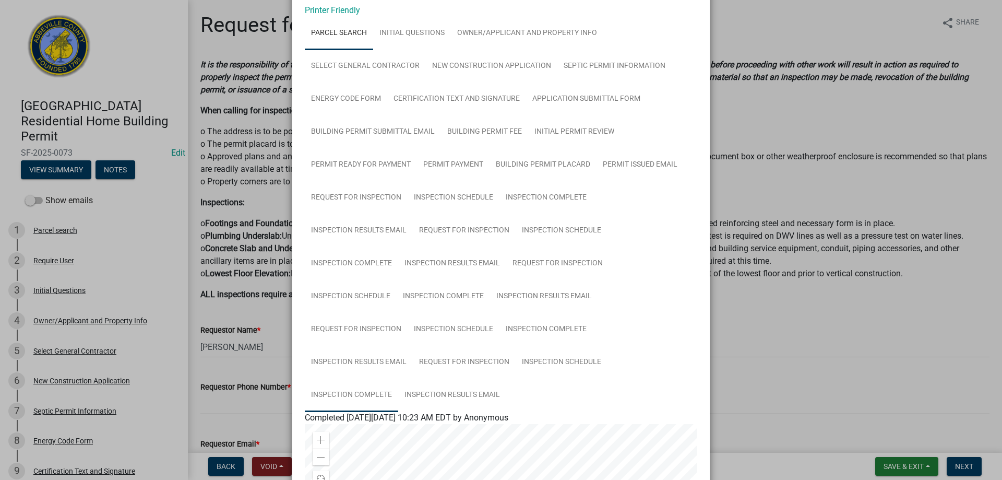
click at [359, 392] on link "Inspection Complete" at bounding box center [351, 394] width 93 height 33
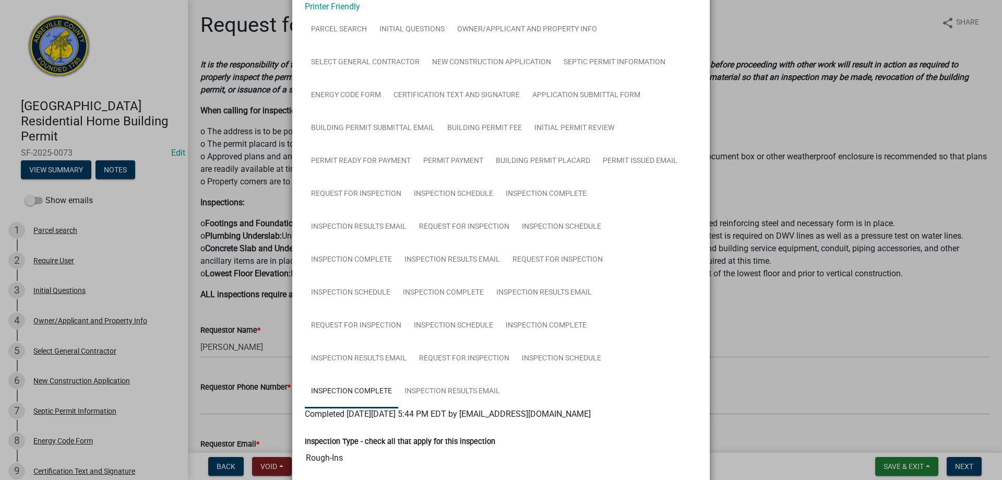
scroll to position [0, 0]
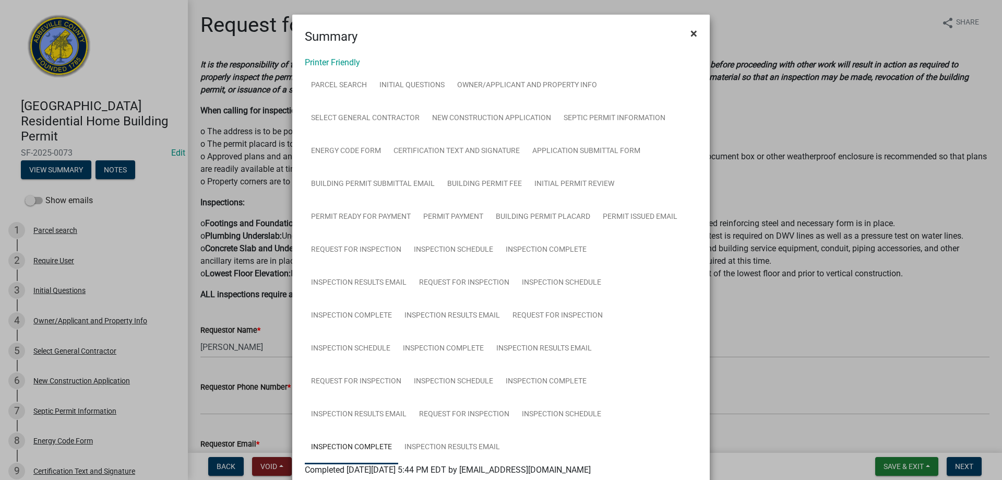
click at [690, 34] on span "×" at bounding box center [693, 33] width 7 height 15
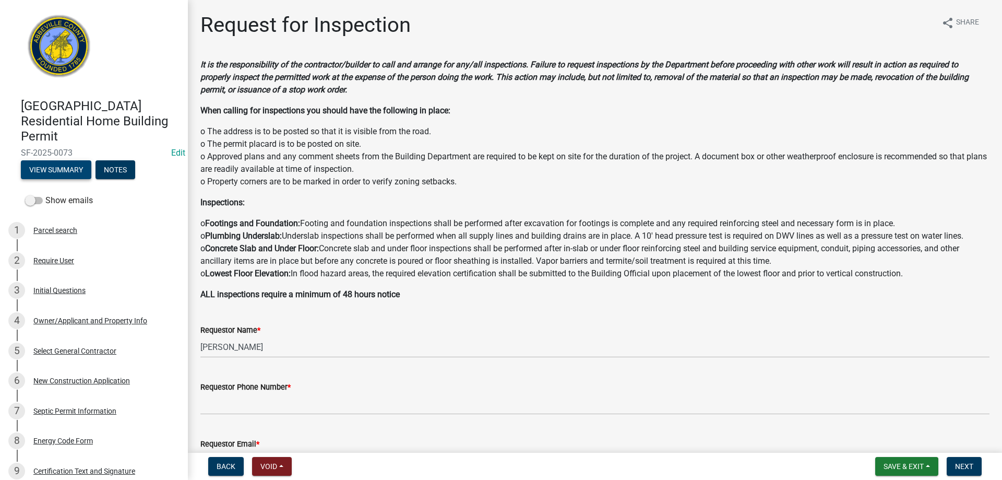
click at [52, 166] on button "View Summary" at bounding box center [56, 169] width 70 height 19
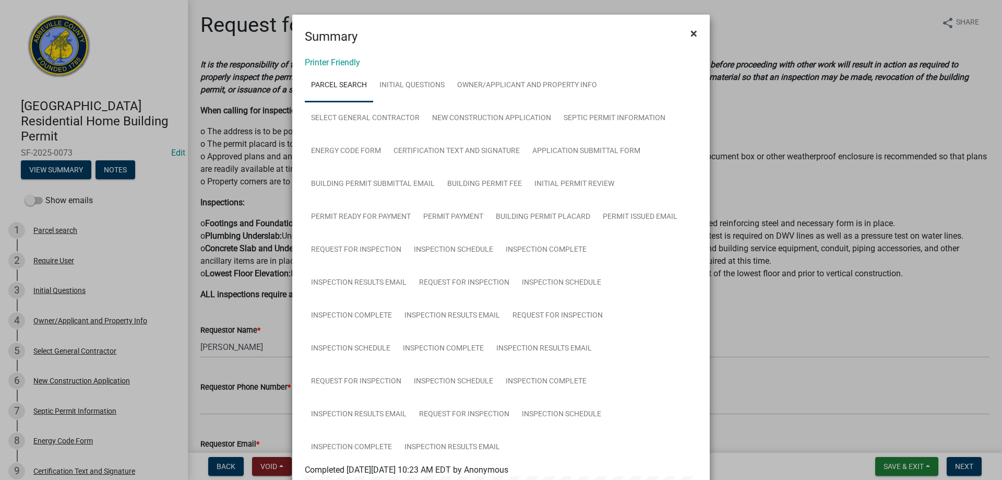
click at [690, 35] on span "×" at bounding box center [693, 33] width 7 height 15
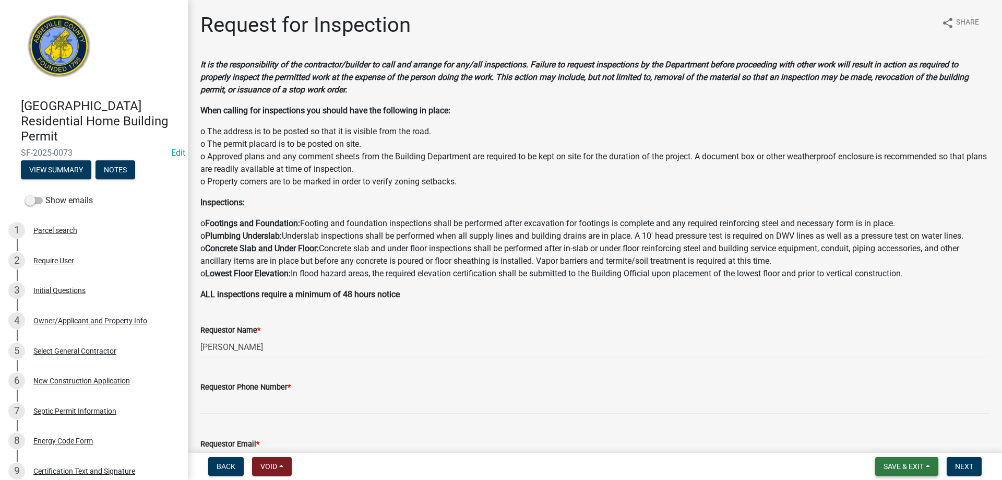
click at [910, 468] on span "Save & Exit" at bounding box center [904, 466] width 40 height 8
click at [902, 442] on button "Save & Exit" at bounding box center [897, 438] width 84 height 25
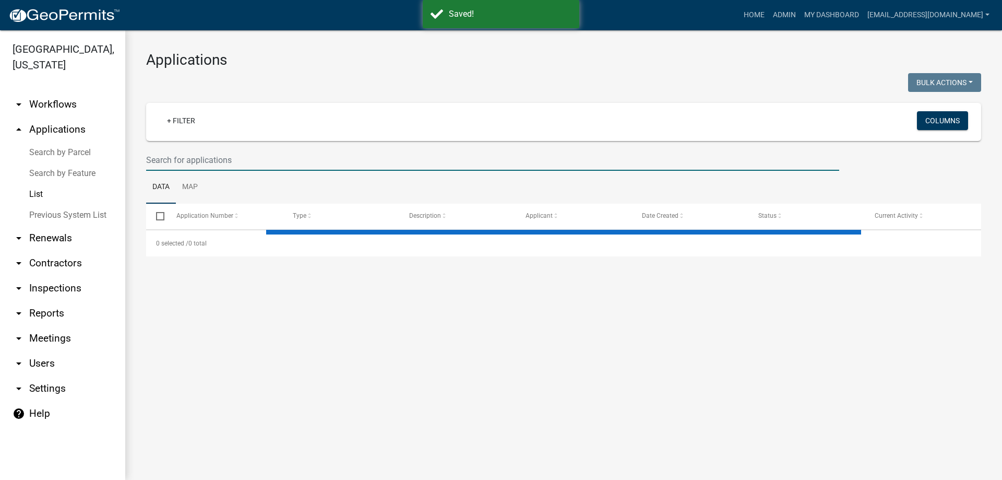
select select "3: 100"
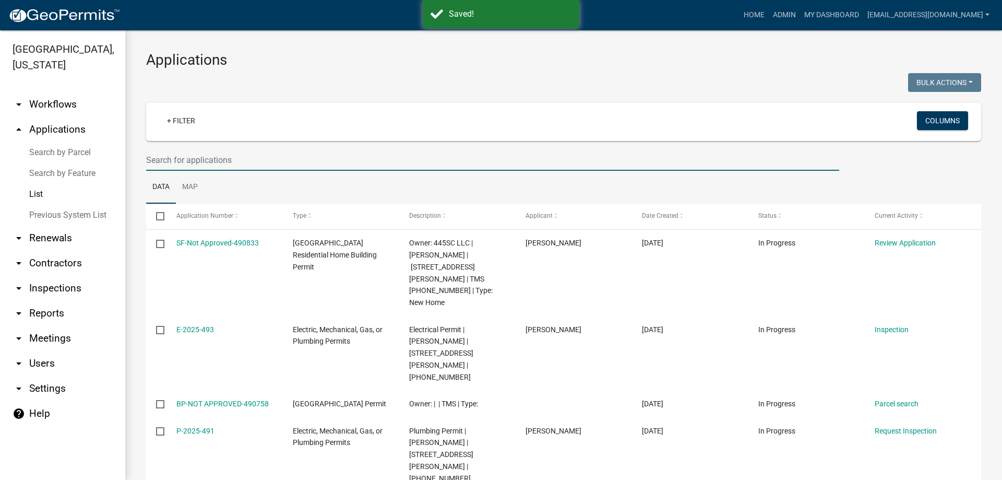
drag, startPoint x: 228, startPoint y: 170, endPoint x: 51, endPoint y: 153, distance: 177.7
click at [51, 153] on link "Search by Parcel" at bounding box center [62, 152] width 125 height 21
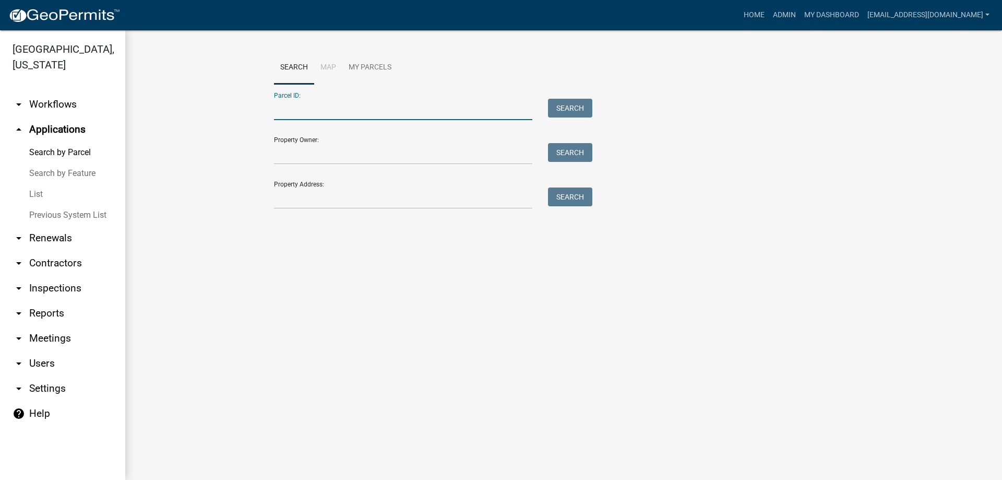
drag, startPoint x: 302, startPoint y: 113, endPoint x: 281, endPoint y: 114, distance: 21.4
paste input "[PHONE_NUMBER]"
type input "[PHONE_NUMBER]"
click at [556, 105] on button "Search" at bounding box center [570, 108] width 44 height 19
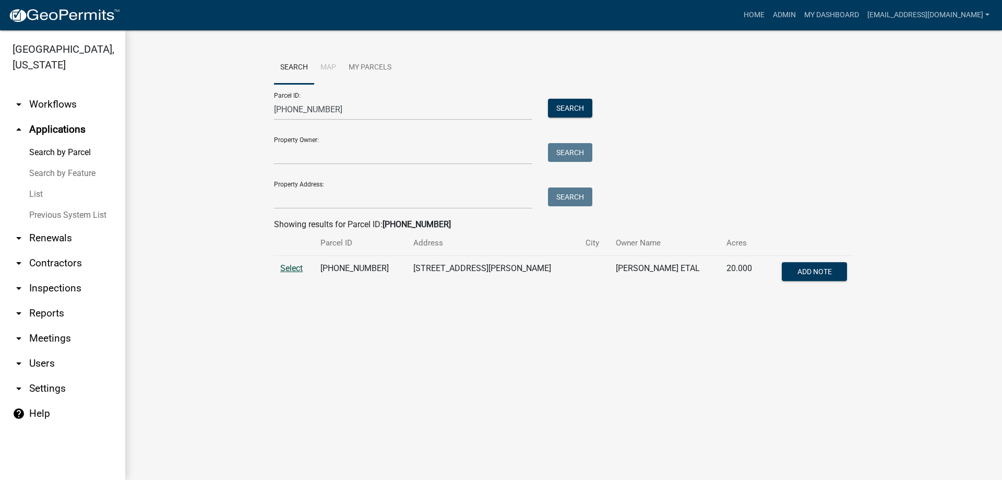
click at [291, 268] on span "Select" at bounding box center [291, 268] width 22 height 10
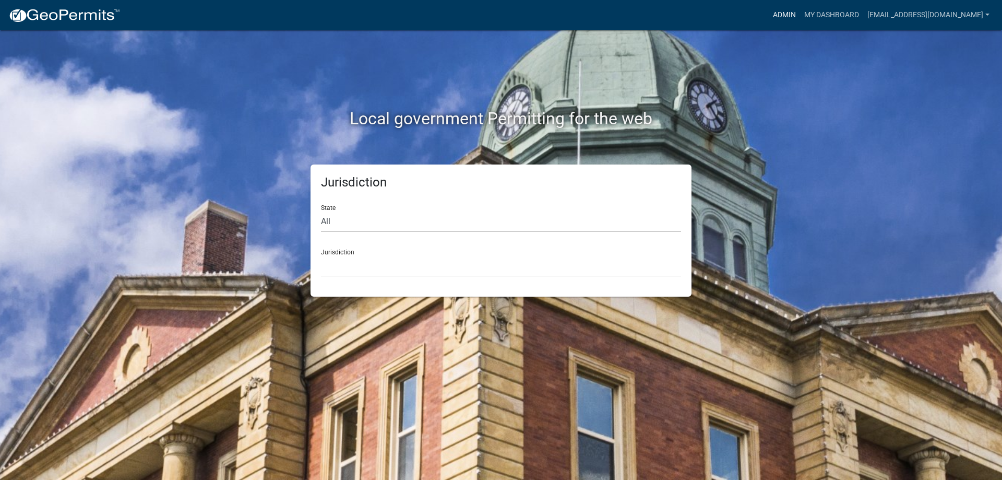
click at [769, 16] on link "Admin" at bounding box center [784, 15] width 31 height 20
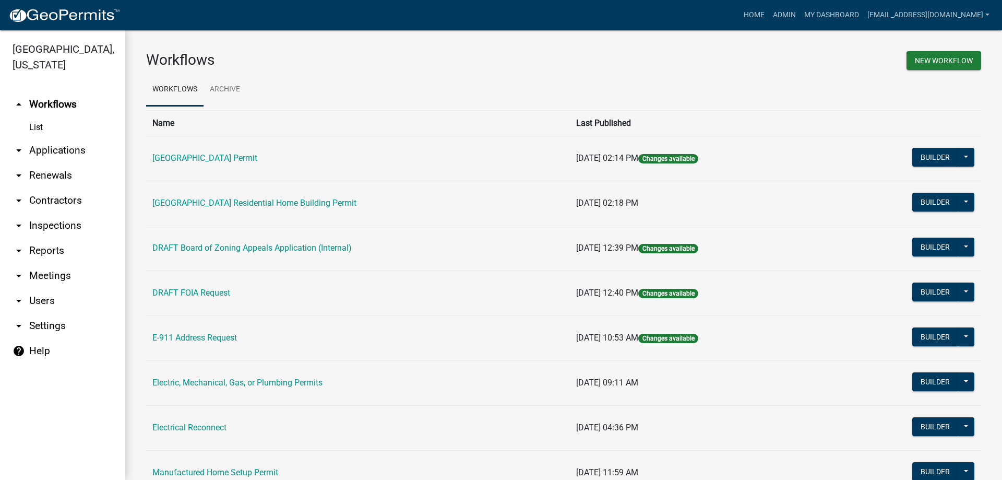
click at [47, 150] on link "arrow_drop_down Applications" at bounding box center [62, 150] width 125 height 25
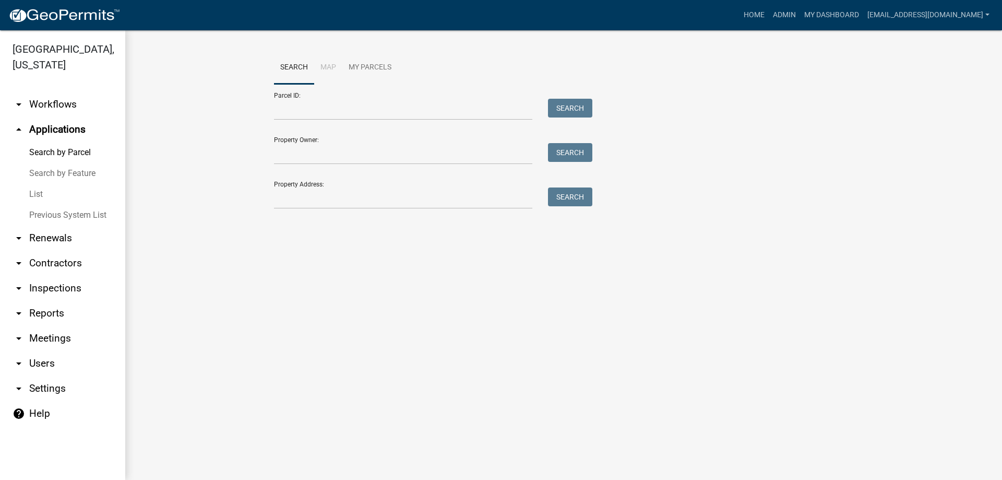
click at [55, 188] on link "List" at bounding box center [62, 194] width 125 height 21
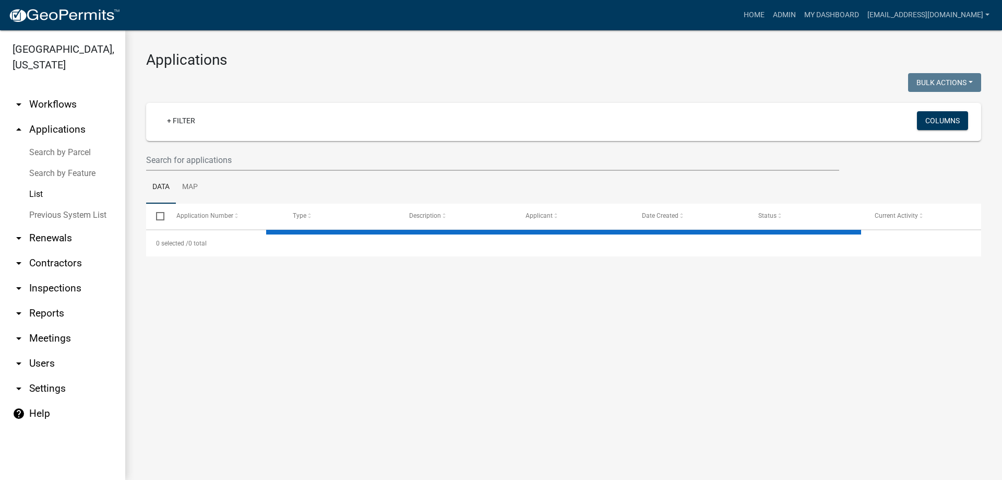
select select "3: 100"
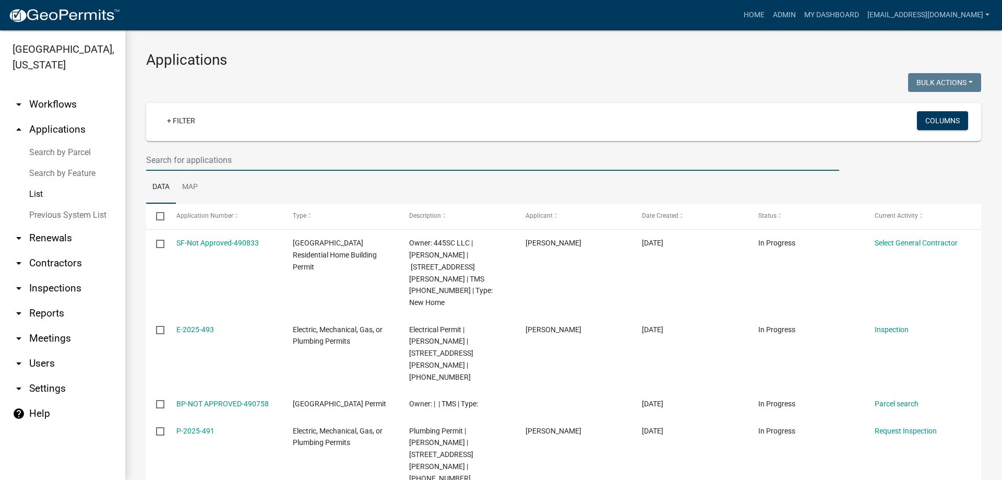
click at [149, 156] on input "text" at bounding box center [492, 159] width 693 height 21
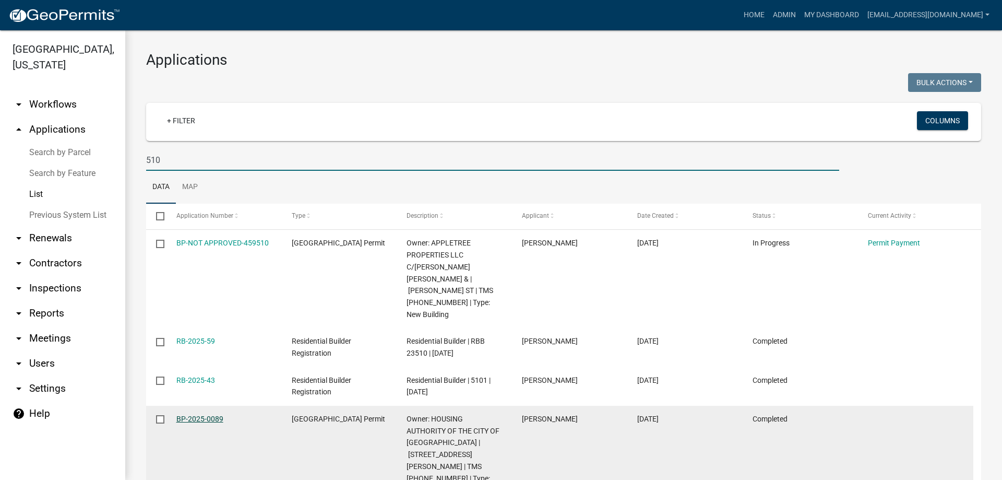
type input "510"
click at [191, 414] on link "BP-2025-0089" at bounding box center [199, 418] width 47 height 8
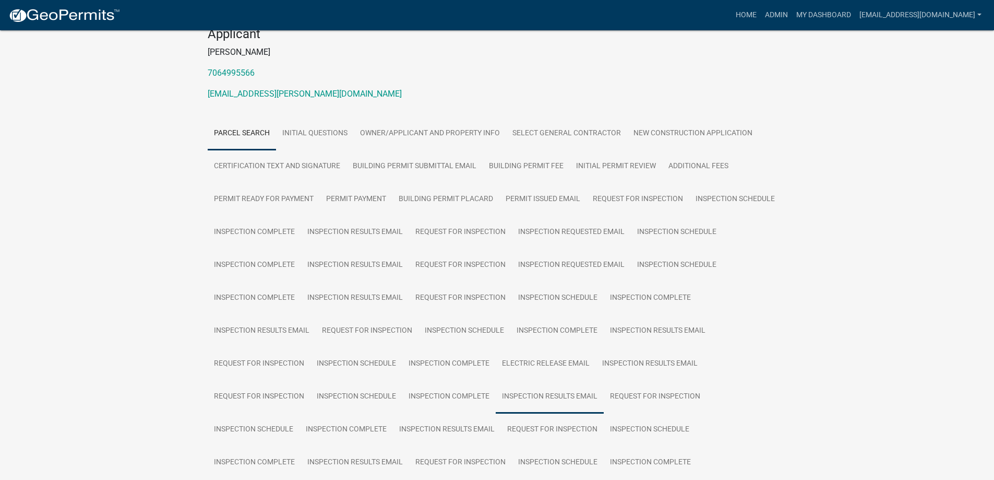
scroll to position [365, 0]
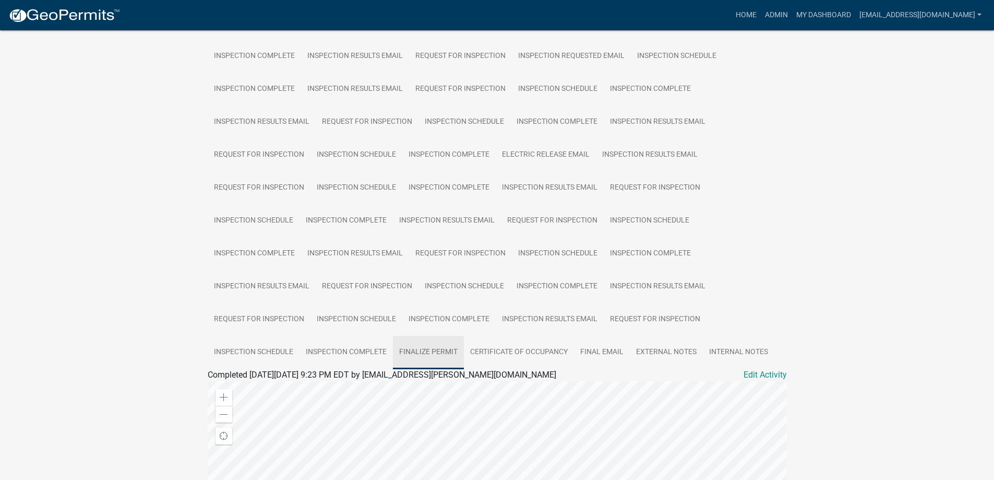
click at [425, 336] on link "Finalize Permit" at bounding box center [428, 352] width 71 height 33
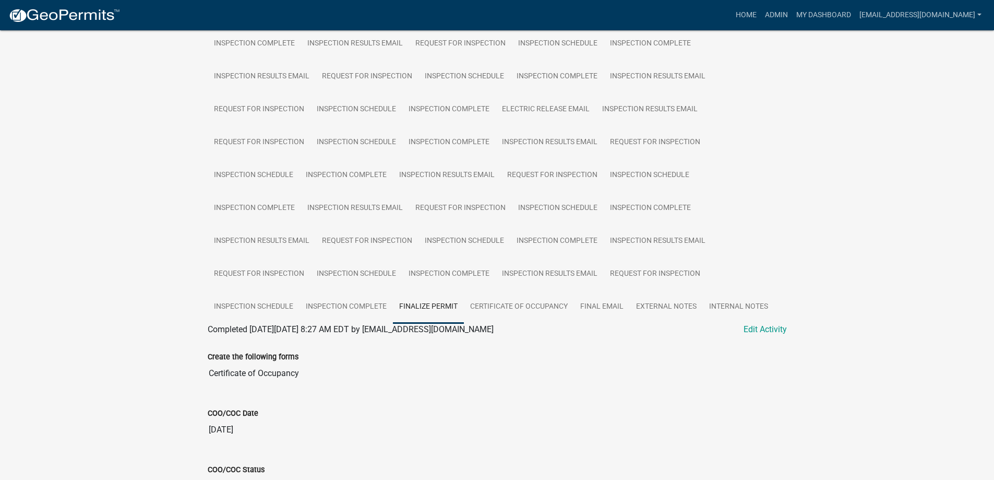
scroll to position [411, 0]
click at [352, 290] on link "Inspection Complete" at bounding box center [346, 306] width 93 height 33
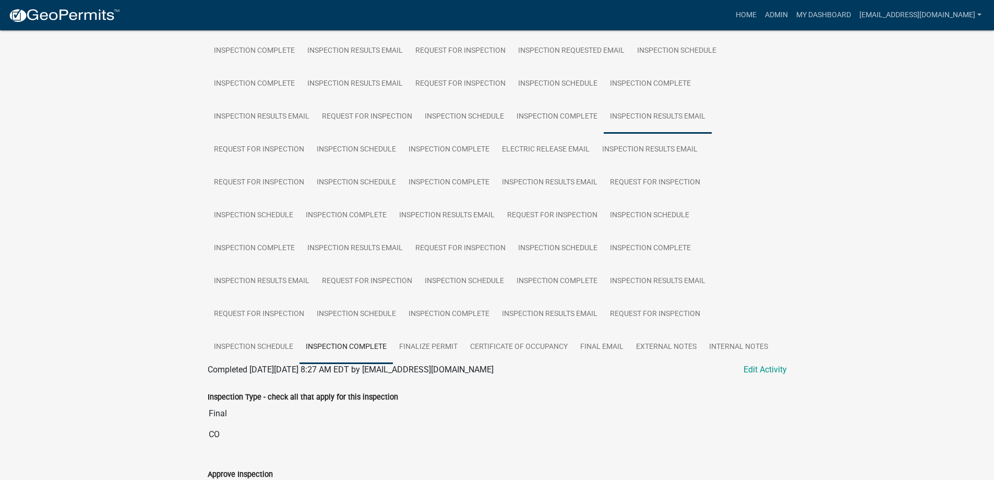
scroll to position [150, 0]
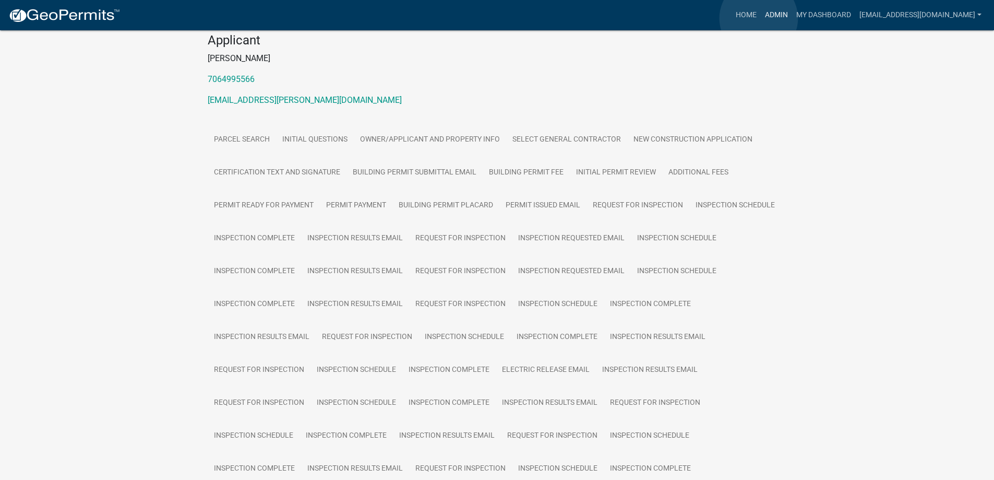
click at [761, 18] on link "Admin" at bounding box center [776, 15] width 31 height 20
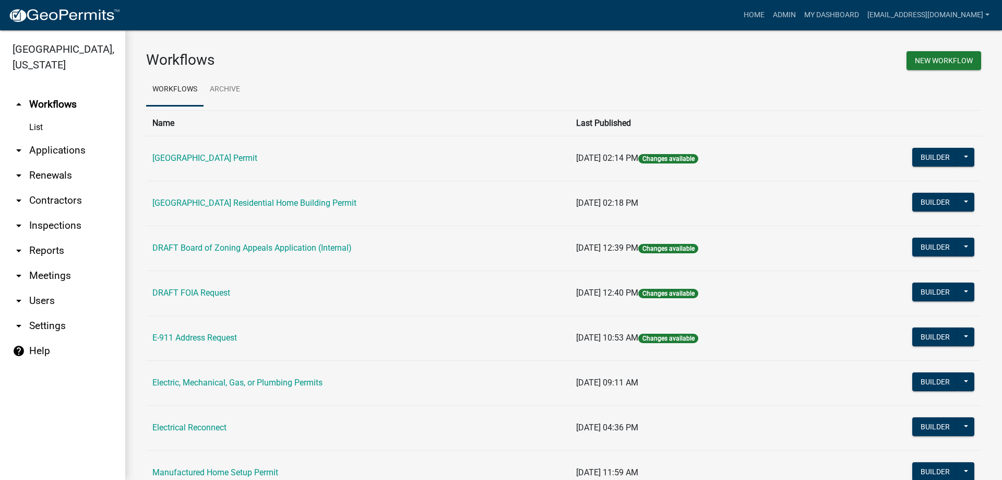
click at [72, 150] on link "arrow_drop_down Applications" at bounding box center [62, 150] width 125 height 25
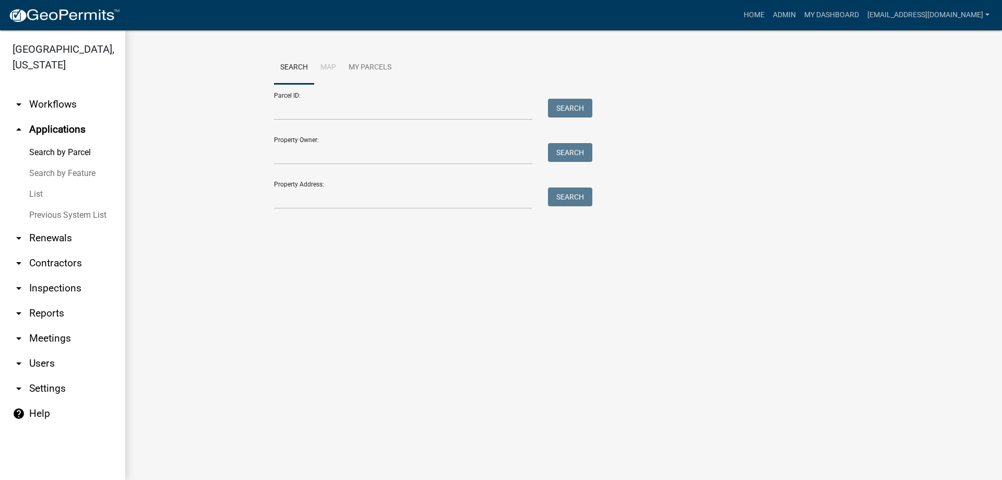
click at [50, 259] on link "arrow_drop_down Contractors" at bounding box center [62, 263] width 125 height 25
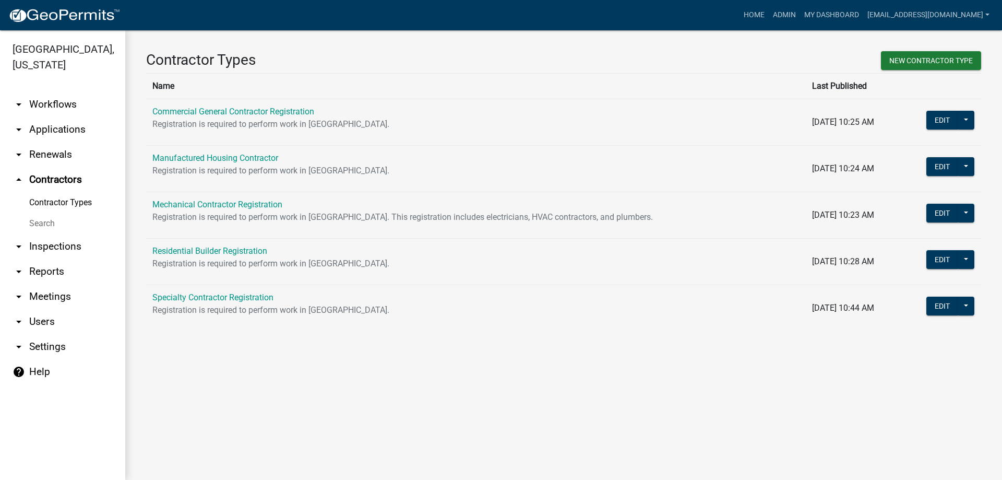
click at [45, 224] on link "Search" at bounding box center [62, 223] width 125 height 21
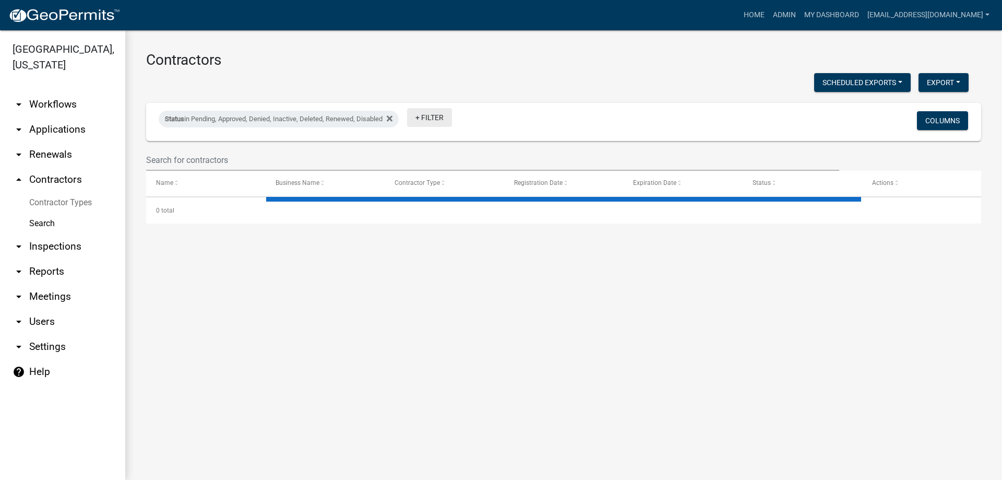
click at [443, 119] on link "+ Filter" at bounding box center [429, 117] width 45 height 19
select select "3: 100"
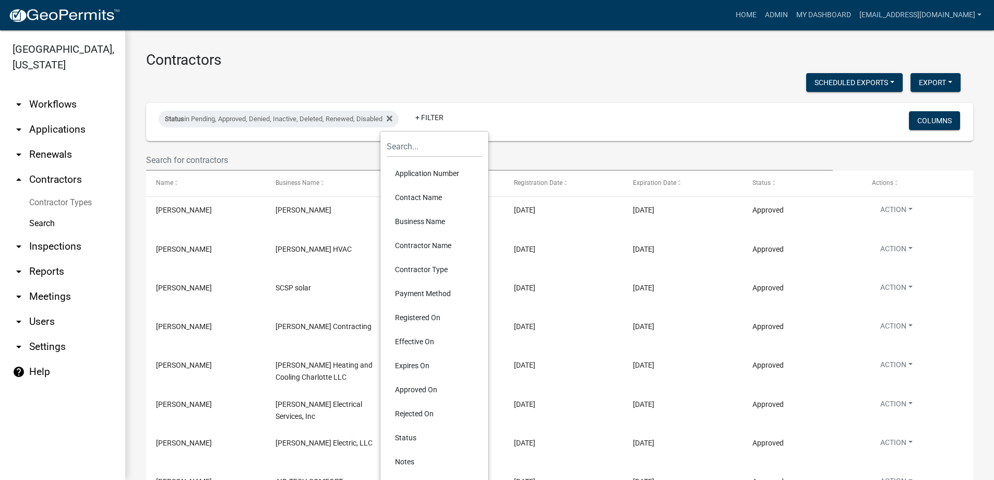
click at [410, 270] on li "Contractor Type" at bounding box center [435, 269] width 96 height 24
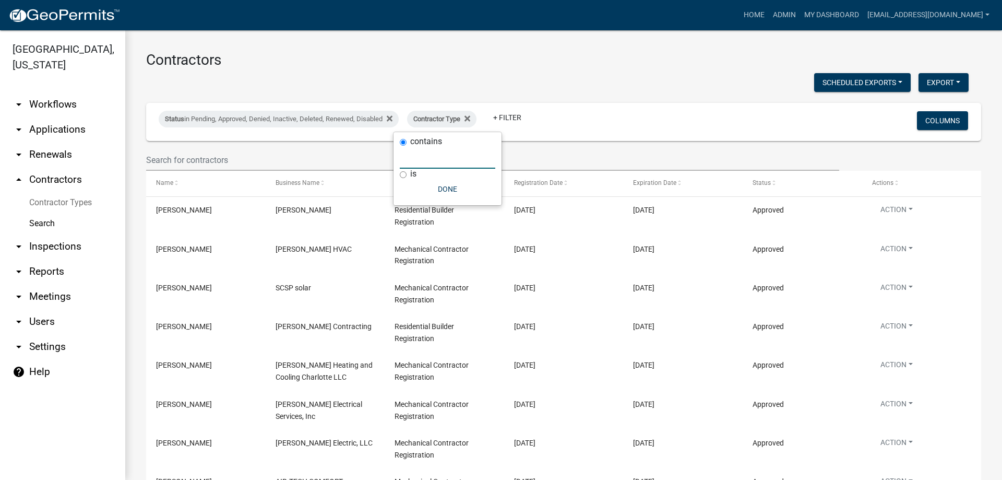
click at [455, 152] on input "text" at bounding box center [448, 157] width 96 height 21
click at [455, 155] on input "text" at bounding box center [448, 157] width 96 height 21
click at [455, 156] on input "text" at bounding box center [448, 157] width 96 height 21
click at [467, 118] on fa-icon at bounding box center [465, 119] width 10 height 17
click at [448, 115] on link "+ Filter" at bounding box center [429, 117] width 45 height 19
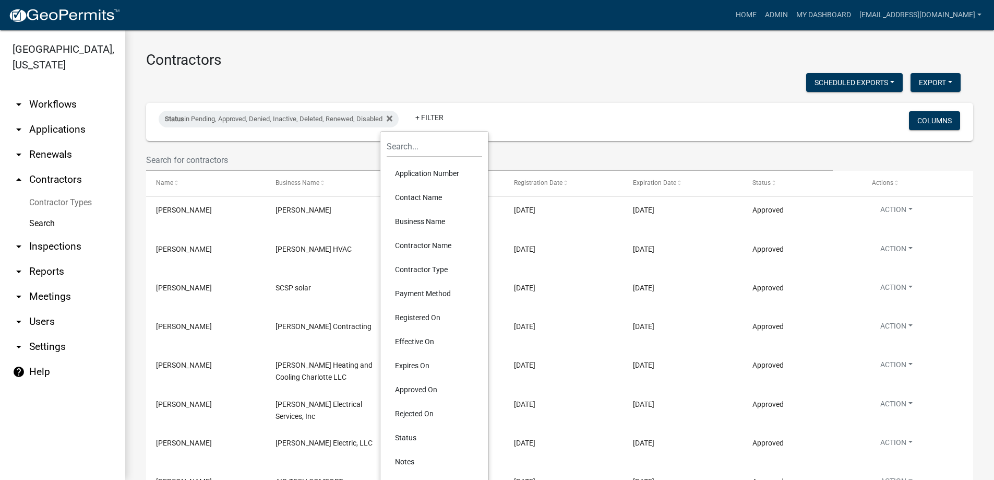
click at [430, 261] on li "Contractor Type" at bounding box center [435, 269] width 96 height 24
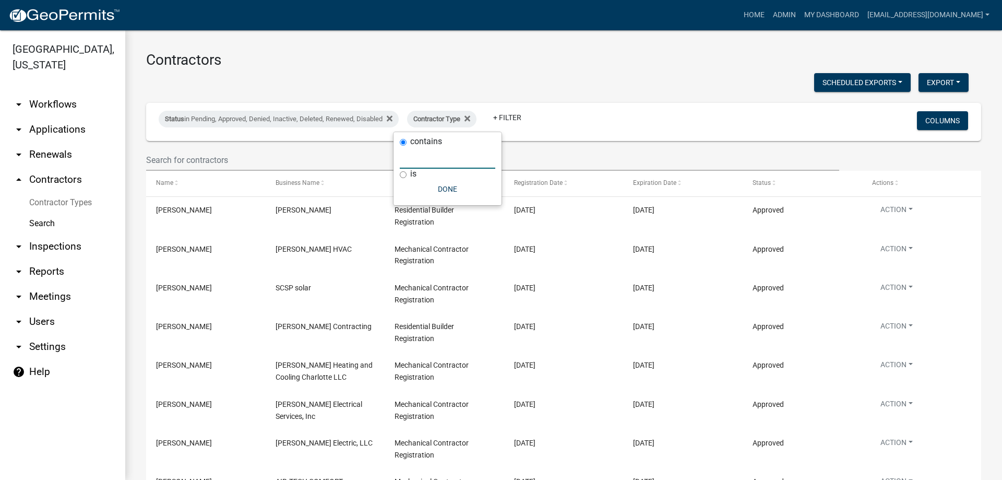
click at [448, 162] on input "text" at bounding box center [448, 157] width 96 height 21
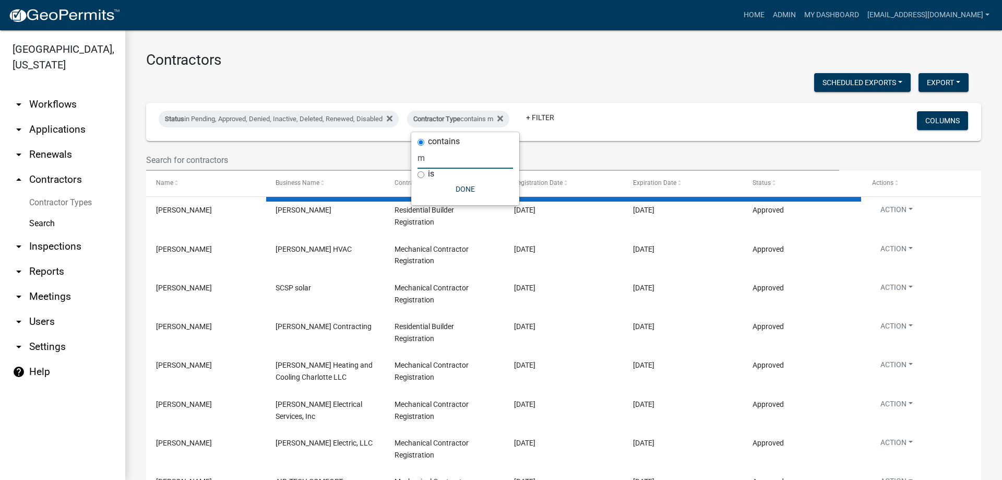
type input "ma"
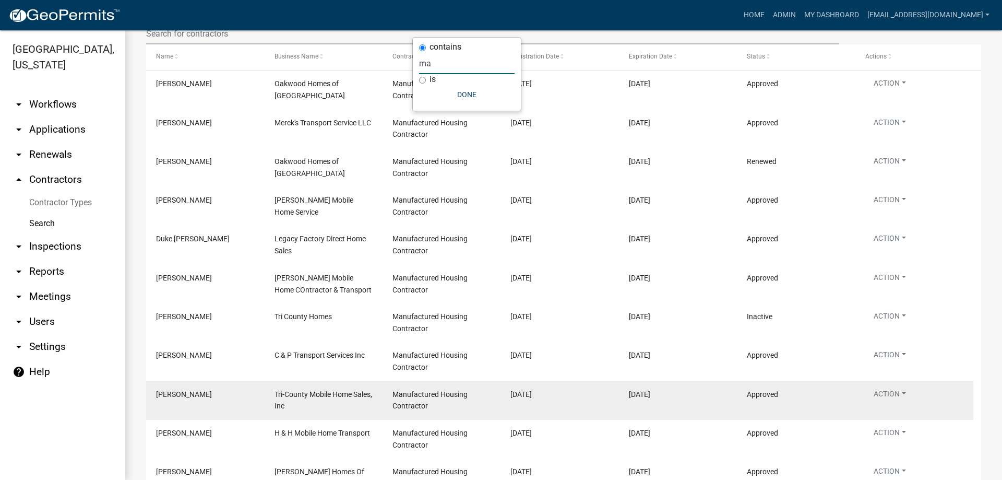
scroll to position [94, 0]
